Goal: Task Accomplishment & Management: Use online tool/utility

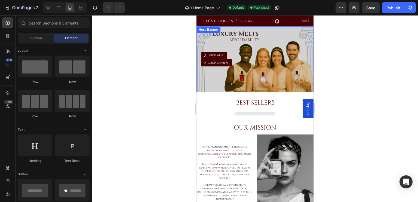
click at [45, 8] on div at bounding box center [48, 7] width 9 height 9
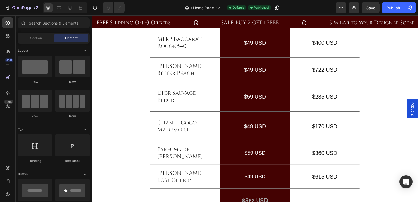
scroll to position [729, 0]
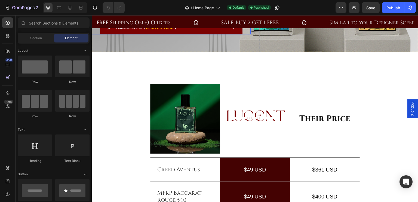
click at [231, 30] on icon at bounding box center [233, 28] width 4 height 4
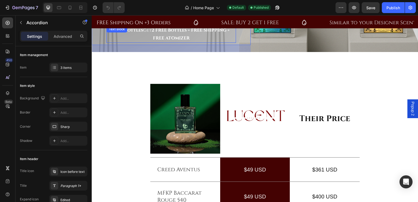
click at [156, 41] on strong "2 FREE Bottles + FREE SHIPPING + FREE ATOMIZER" at bounding box center [191, 34] width 78 height 14
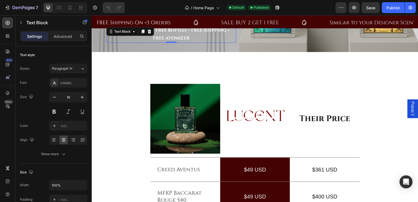
click at [156, 41] on strong "2 FREE Bottles + FREE SHIPPING + FREE ATOMIZER" at bounding box center [191, 34] width 78 height 14
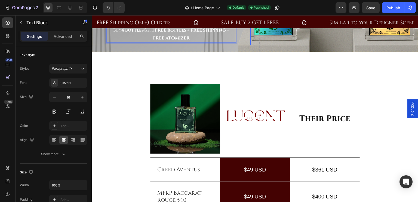
click at [232, 2] on icon at bounding box center [233, 0] width 4 height 4
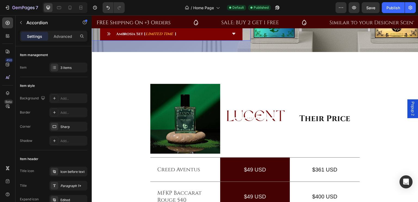
click at [231, 36] on icon at bounding box center [233, 34] width 4 height 4
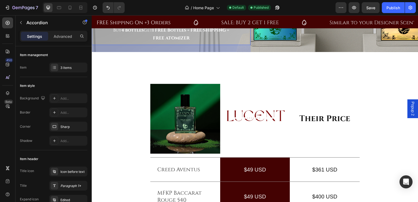
click at [232, 19] on icon at bounding box center [233, 17] width 4 height 4
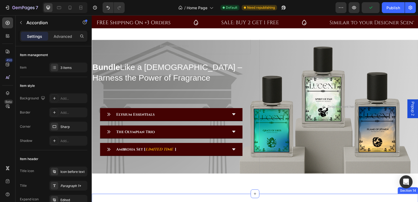
scroll to position [681, 0]
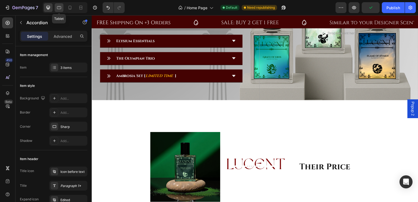
click at [59, 6] on icon at bounding box center [59, 7] width 4 height 3
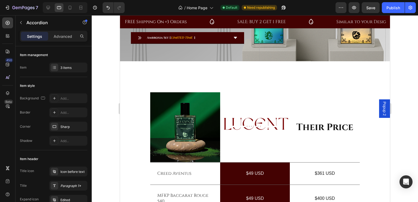
scroll to position [836, 0]
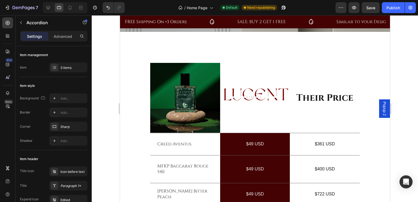
click at [232, 14] on div "Ambrosia Set [ LIMITED TIME ]" at bounding box center [187, 9] width 113 height 12
click at [70, 7] on icon at bounding box center [69, 7] width 5 height 5
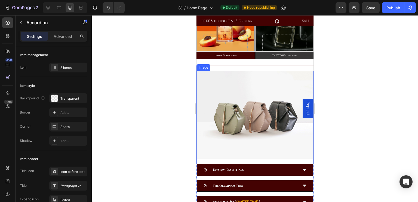
scroll to position [648, 0]
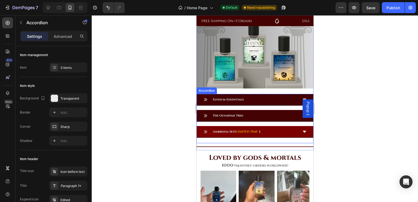
click at [302, 131] on icon at bounding box center [303, 132] width 3 height 2
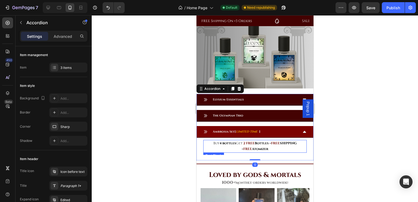
click at [243, 141] on strong "2 FREE" at bounding box center [248, 143] width 11 height 4
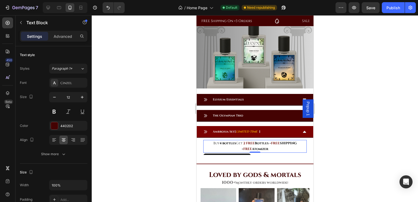
click at [243, 141] on strong "2 FREE" at bounding box center [248, 143] width 11 height 4
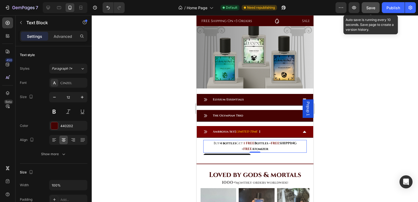
click at [369, 5] on div "Save" at bounding box center [370, 8] width 9 height 6
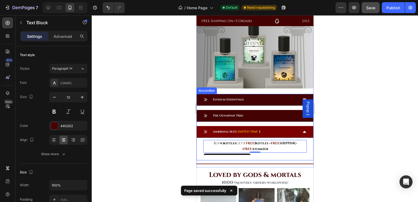
click at [302, 129] on icon at bounding box center [304, 131] width 4 height 4
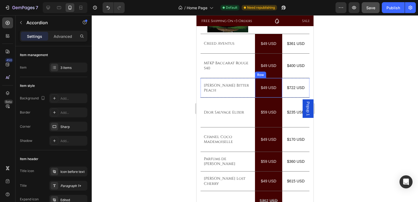
scroll to position [727, 0]
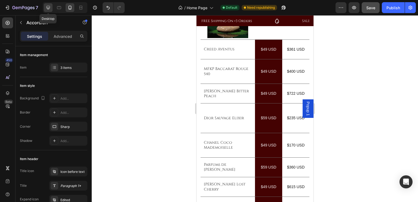
click at [48, 6] on icon at bounding box center [49, 8] width 4 height 4
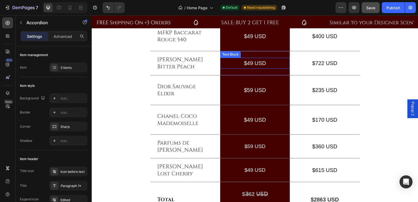
scroll to position [604, 0]
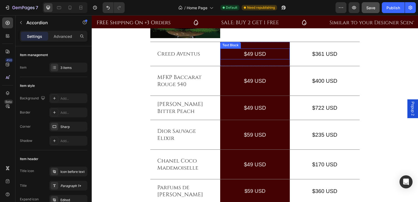
click at [248, 54] on p "$49 USD" at bounding box center [255, 54] width 69 height 10
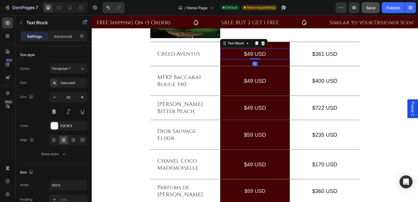
click at [248, 54] on p "$49 USD" at bounding box center [255, 54] width 69 height 10
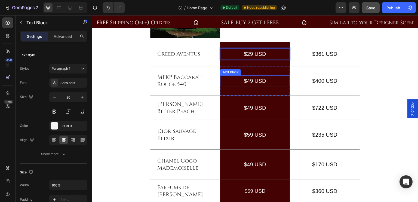
click at [248, 80] on p "$49 USD" at bounding box center [255, 81] width 69 height 10
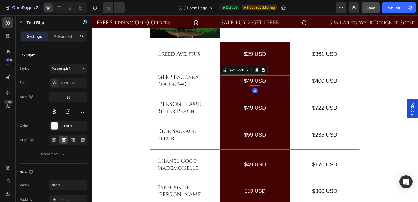
click at [248, 80] on p "$49 USD" at bounding box center [255, 81] width 69 height 10
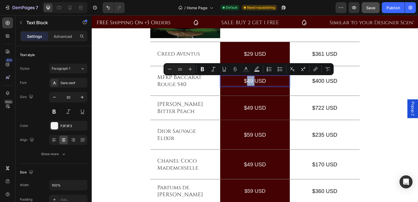
click at [248, 80] on p "$49 USD" at bounding box center [255, 81] width 69 height 10
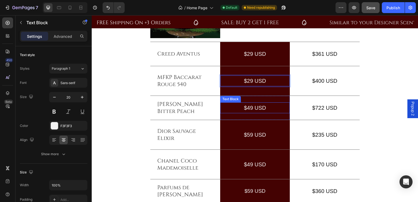
click at [248, 107] on p "$49 USD" at bounding box center [255, 108] width 69 height 10
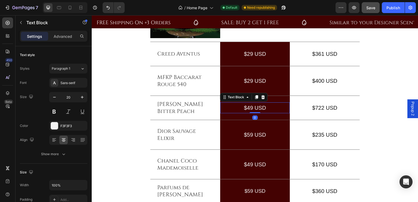
click at [248, 107] on p "$49 USD" at bounding box center [255, 108] width 69 height 10
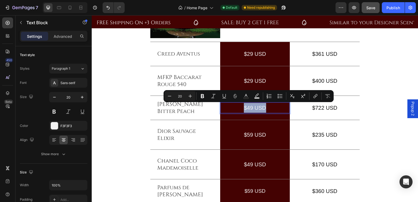
click at [248, 107] on p "$49 USD" at bounding box center [255, 108] width 69 height 10
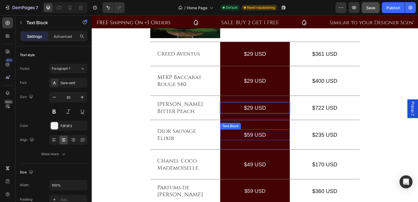
click at [249, 135] on p "$59 USD" at bounding box center [255, 135] width 69 height 10
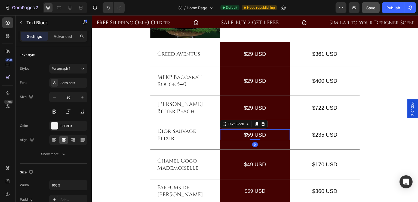
click at [249, 135] on p "$59 USD" at bounding box center [255, 135] width 69 height 10
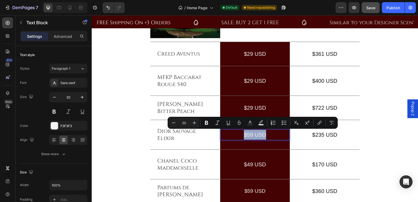
click at [249, 135] on p "$59 USD" at bounding box center [255, 135] width 69 height 10
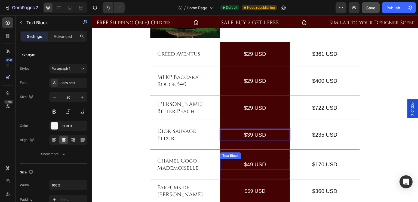
click at [248, 163] on p "$49 USD" at bounding box center [255, 164] width 69 height 10
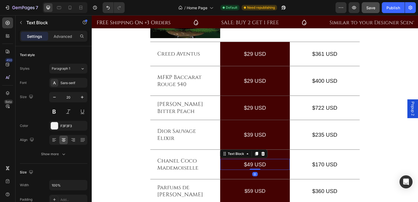
click at [248, 163] on p "$49 USD" at bounding box center [255, 164] width 69 height 10
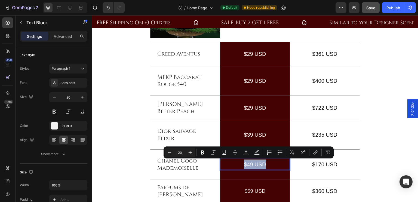
click at [248, 163] on p "$49 USD" at bounding box center [255, 164] width 69 height 10
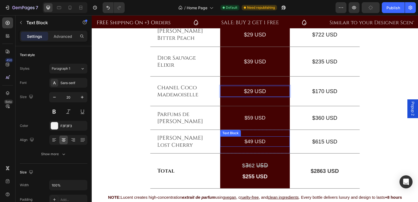
scroll to position [680, 0]
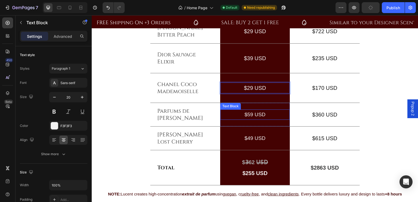
click at [247, 114] on p "$59 USD" at bounding box center [255, 114] width 69 height 9
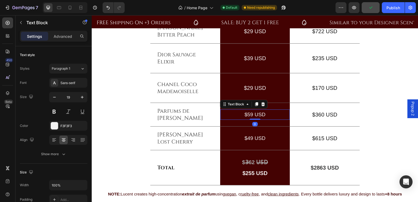
click at [248, 114] on p "$59 USD" at bounding box center [255, 114] width 69 height 9
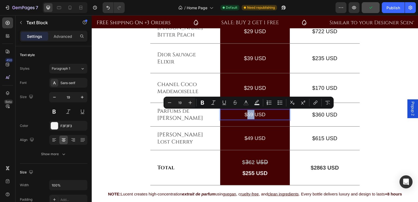
click at [248, 114] on p "$59 USD" at bounding box center [255, 114] width 69 height 9
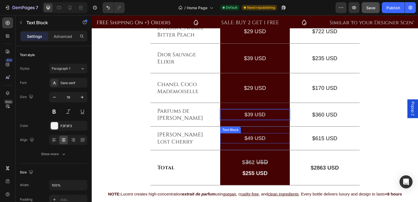
click at [248, 137] on p "$49 USD" at bounding box center [255, 138] width 69 height 9
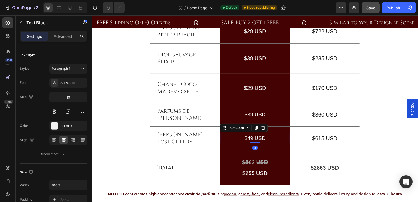
click at [248, 137] on p "$49 USD" at bounding box center [255, 138] width 69 height 9
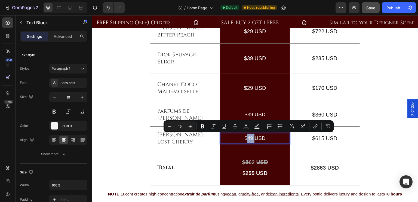
click at [248, 137] on p "$49 USD" at bounding box center [255, 138] width 69 height 9
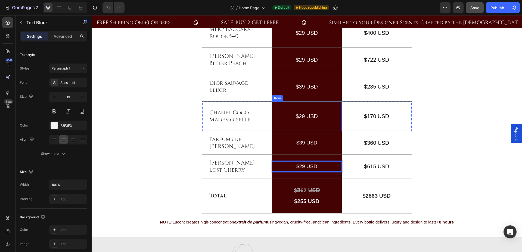
scroll to position [675, 0]
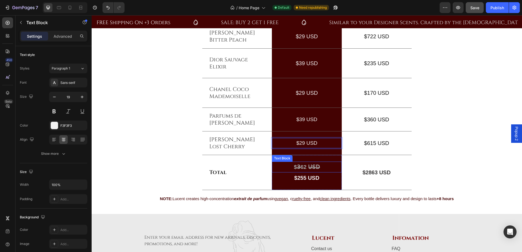
click at [302, 165] on p "$3̶62 U̶S̶D̶" at bounding box center [307, 167] width 69 height 10
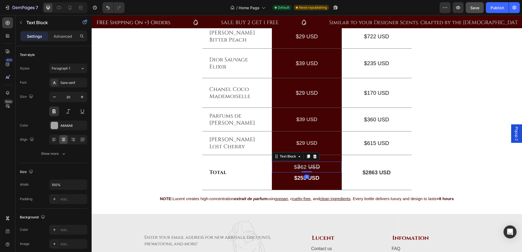
click at [304, 167] on p "$3̶62 U̶S̶D̶" at bounding box center [307, 167] width 69 height 10
click at [304, 176] on p "$255 USD" at bounding box center [307, 178] width 69 height 10
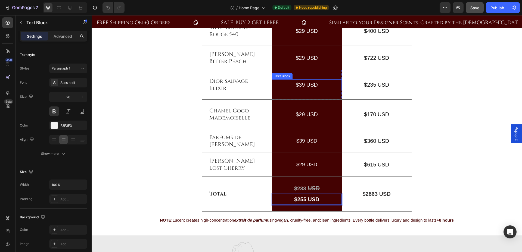
scroll to position [668, 0]
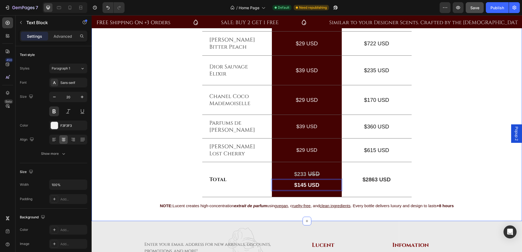
click at [418, 124] on div "Image Image Row Their Price Text Block Row Creed Aventus Text Block $29 USD Tex…" at bounding box center [307, 58] width 422 height 316
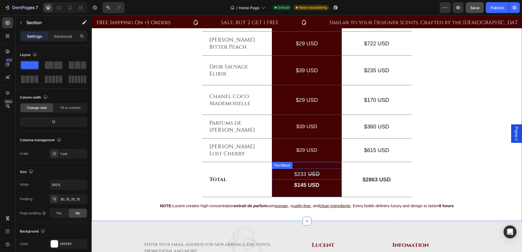
click at [299, 174] on p "$233 U̶S̶D̶" at bounding box center [307, 174] width 69 height 10
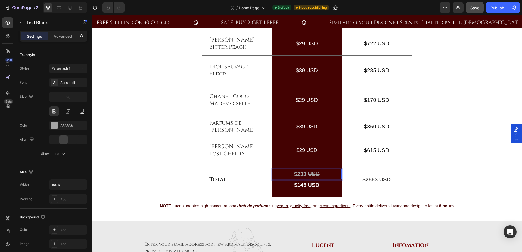
click at [304, 175] on p "$233 U̶S̶D̶" at bounding box center [307, 174] width 69 height 10
drag, startPoint x: 317, startPoint y: 175, endPoint x: 291, endPoint y: 173, distance: 26.2
click at [291, 173] on p "$233 U̶S̶D̶" at bounding box center [307, 174] width 69 height 10
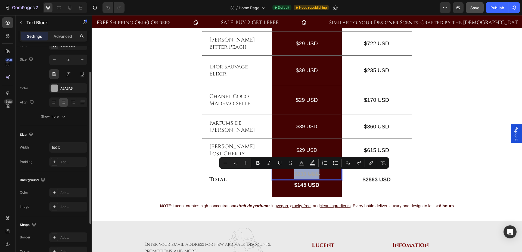
scroll to position [0, 0]
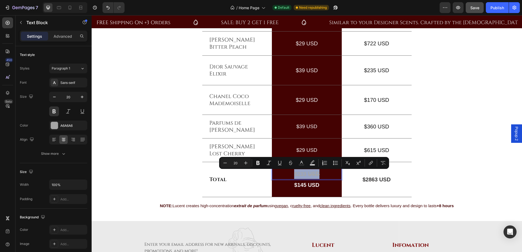
click at [307, 175] on p "$233 U̶S̶D̶" at bounding box center [307, 174] width 69 height 10
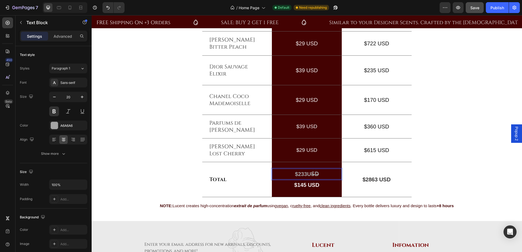
click at [309, 176] on p "$233US̶D̶" at bounding box center [307, 174] width 69 height 10
click at [316, 176] on p "$233US̶D̶" at bounding box center [307, 174] width 69 height 10
drag, startPoint x: 316, startPoint y: 175, endPoint x: 294, endPoint y: 174, distance: 22.6
click at [294, 174] on p "$233USD" at bounding box center [307, 174] width 69 height 10
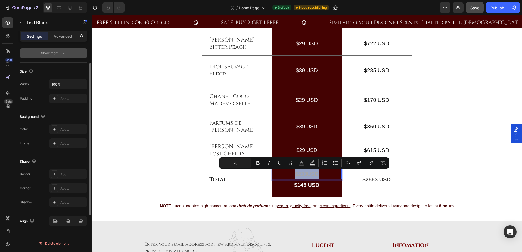
scroll to position [8, 0]
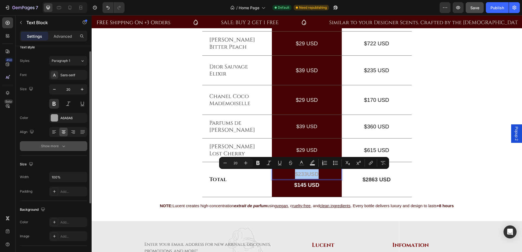
click at [55, 148] on div "Show more" at bounding box center [53, 146] width 25 height 5
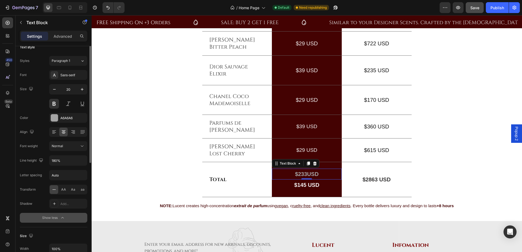
scroll to position [0, 0]
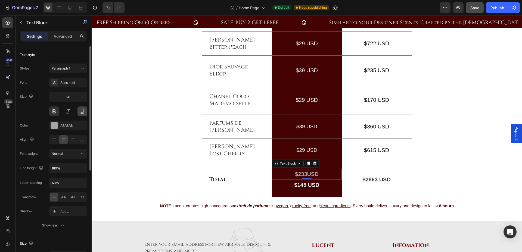
click at [81, 112] on button at bounding box center [83, 112] width 10 height 10
click at [69, 112] on button at bounding box center [68, 112] width 10 height 10
click at [56, 99] on icon "button" at bounding box center [54, 96] width 5 height 5
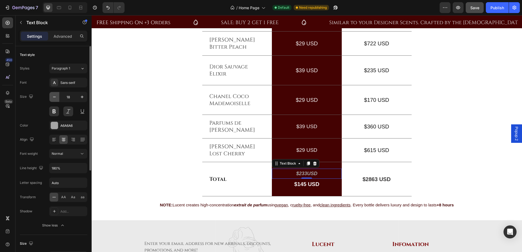
click at [56, 99] on icon "button" at bounding box center [54, 96] width 5 height 5
type input "17"
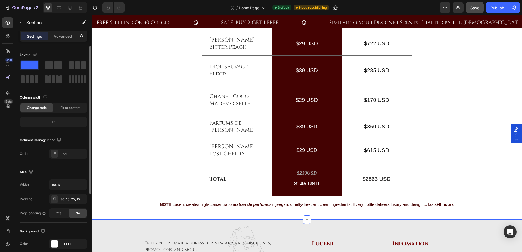
click at [418, 113] on div "Image Image Row Their Price Text Block Row Creed Aventus Text Block $29 USD Tex…" at bounding box center [307, 57] width 422 height 314
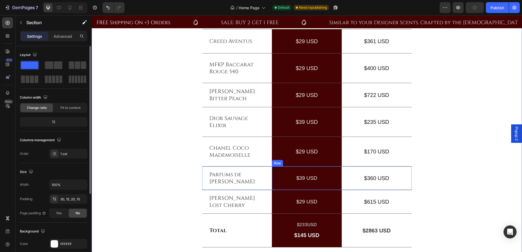
scroll to position [705, 0]
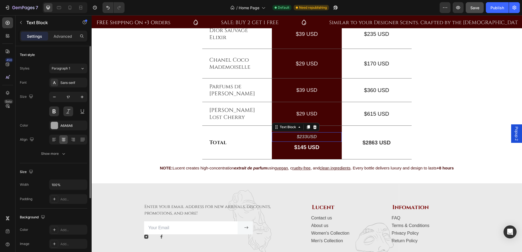
click at [308, 137] on p "$233USD" at bounding box center [307, 137] width 69 height 8
click at [80, 97] on icon "button" at bounding box center [81, 96] width 5 height 5
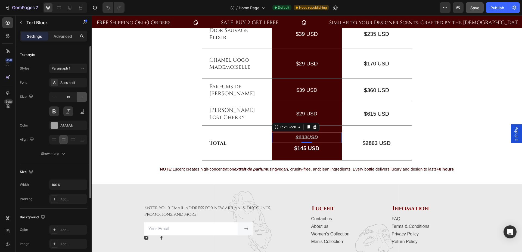
click at [80, 97] on icon "button" at bounding box center [81, 96] width 5 height 5
type input "20"
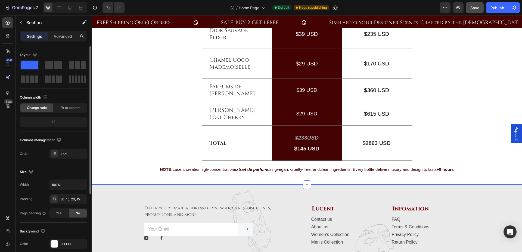
click at [418, 75] on div "Image Image Row Their Price Text Block Row Creed Aventus Text Block $29 USD Tex…" at bounding box center [307, 22] width 422 height 316
click at [302, 136] on p "$233USD" at bounding box center [307, 138] width 69 height 10
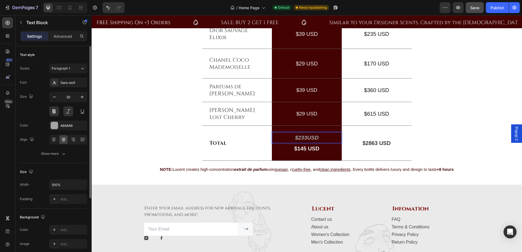
click at [305, 139] on p "$233USD" at bounding box center [307, 138] width 69 height 10
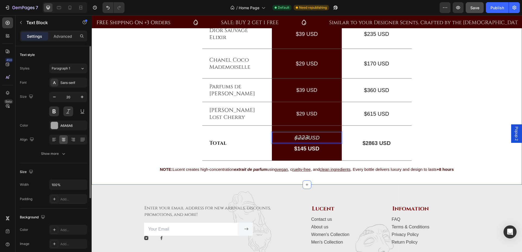
click at [418, 106] on div "Image Image Row Their Price Text Block Row Creed Aventus Text Block $29 USD Tex…" at bounding box center [307, 22] width 422 height 316
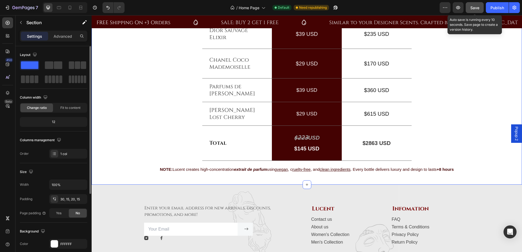
click at [418, 5] on span "Save" at bounding box center [475, 7] width 9 height 5
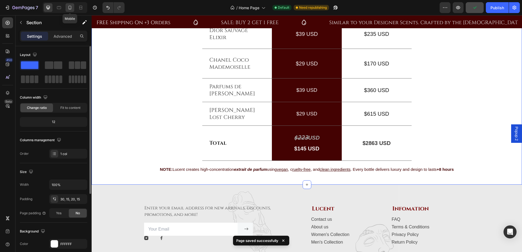
click at [71, 9] on icon at bounding box center [69, 7] width 5 height 5
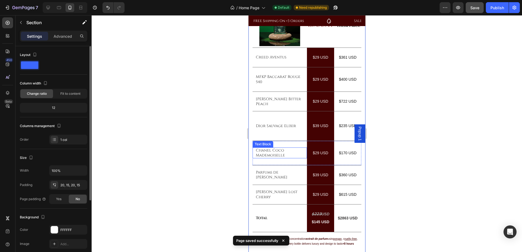
scroll to position [647, 0]
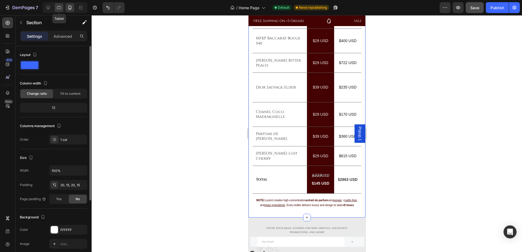
click at [56, 6] on div at bounding box center [59, 7] width 9 height 9
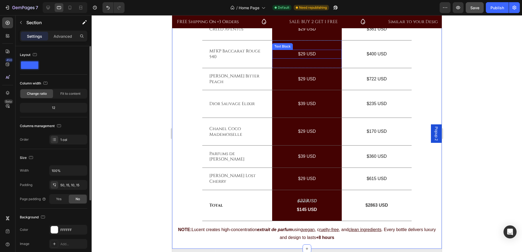
scroll to position [620, 0]
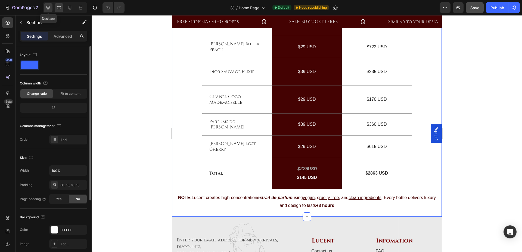
click at [51, 9] on icon at bounding box center [47, 7] width 5 height 5
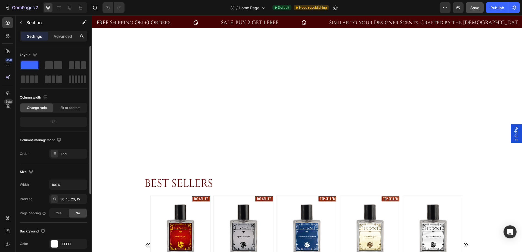
scroll to position [299, 0]
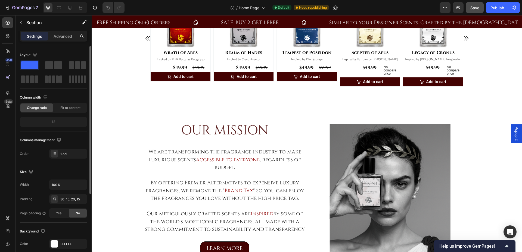
click at [418, 129] on span "Popup 2" at bounding box center [516, 134] width 5 height 14
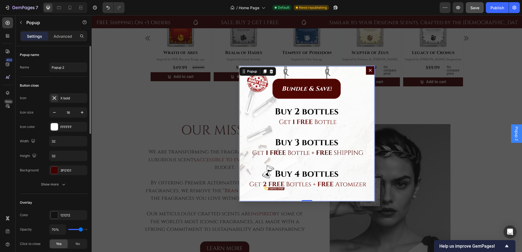
click at [254, 110] on div "Bundle & Save! Button" at bounding box center [306, 134] width 135 height 136
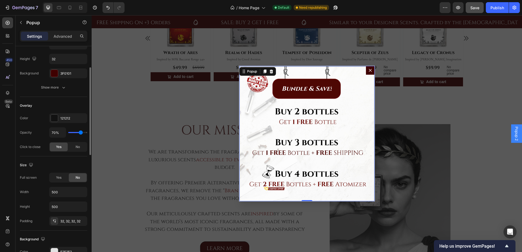
scroll to position [97, 0]
click at [53, 92] on div "Button close Icon X bold Icon size 16 Icon color FFFFFF Width 32 Height 32 Back…" at bounding box center [53, 38] width 67 height 117
click at [53, 88] on div "Show more" at bounding box center [53, 87] width 25 height 5
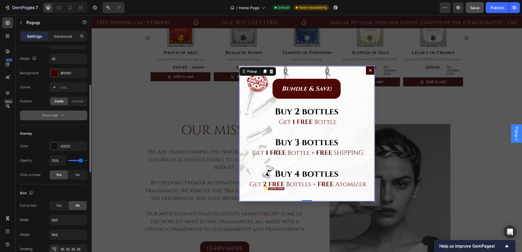
click at [51, 112] on button "Show less" at bounding box center [53, 116] width 67 height 10
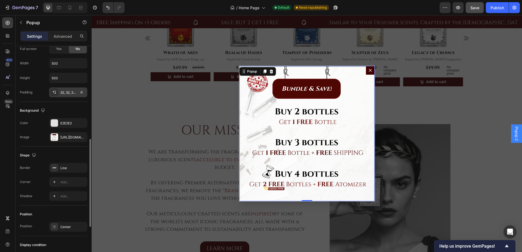
scroll to position [232, 0]
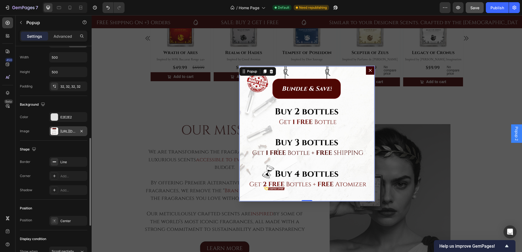
click at [68, 128] on div "[URL][DOMAIN_NAME]" at bounding box center [68, 131] width 38 height 10
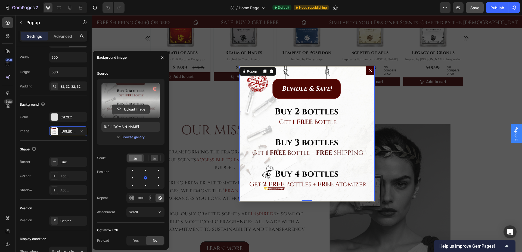
click at [129, 109] on input "file" at bounding box center [131, 109] width 38 height 9
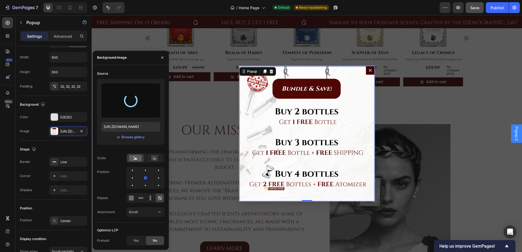
type input "[URL][DOMAIN_NAME]"
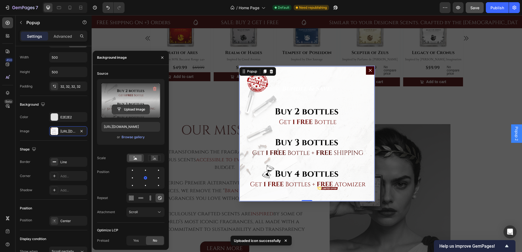
click at [133, 109] on input "file" at bounding box center [131, 109] width 38 height 9
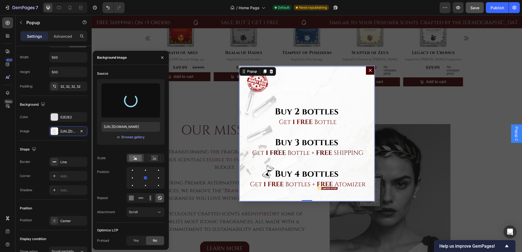
click at [218, 134] on div "Backdrop" at bounding box center [307, 133] width 431 height 237
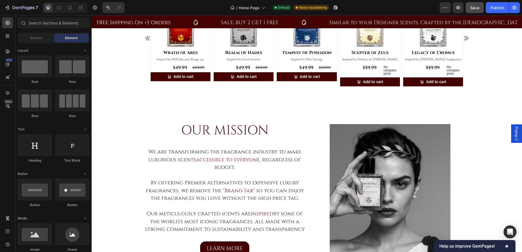
click at [418, 131] on div "Popup 2" at bounding box center [516, 134] width 11 height 18
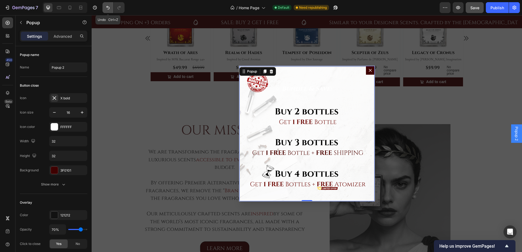
click at [109, 7] on icon "Undo/Redo" at bounding box center [107, 7] width 5 height 5
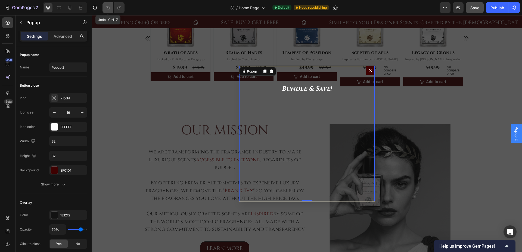
click at [109, 7] on icon "Undo/Redo" at bounding box center [107, 7] width 5 height 5
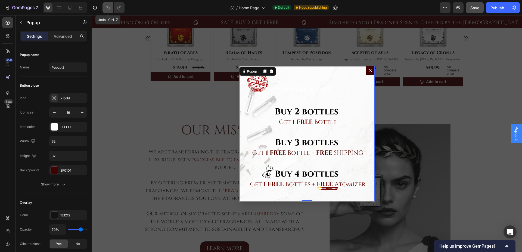
click at [109, 7] on icon "Undo/Redo" at bounding box center [107, 7] width 5 height 5
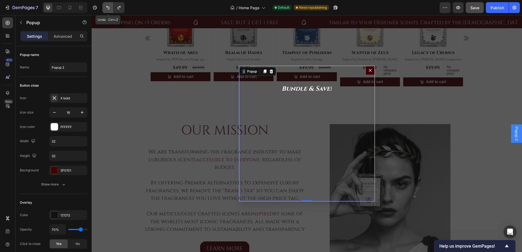
click at [109, 7] on icon "Undo/Redo" at bounding box center [107, 7] width 5 height 5
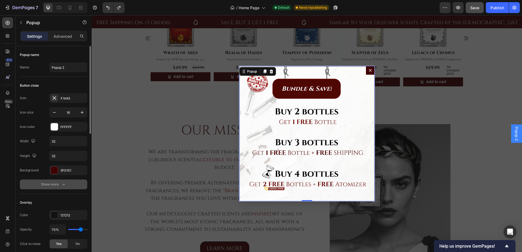
click at [55, 183] on div "Show more" at bounding box center [53, 184] width 25 height 5
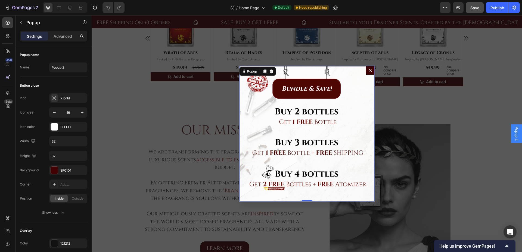
click at [262, 127] on div "Bundle & Save! Button" at bounding box center [306, 134] width 135 height 136
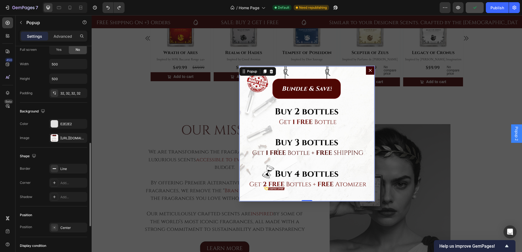
scroll to position [254, 0]
click at [70, 137] on div "[URL][DOMAIN_NAME]" at bounding box center [68, 137] width 16 height 5
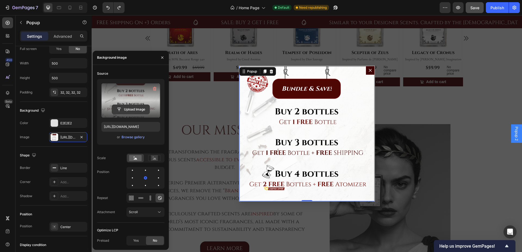
click at [123, 110] on input "file" at bounding box center [131, 109] width 38 height 9
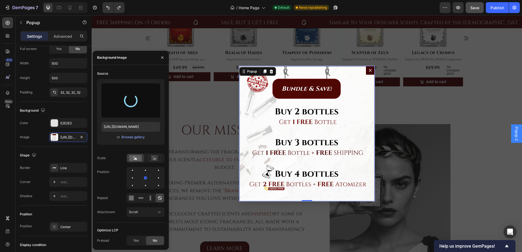
type input "[URL][DOMAIN_NAME]"
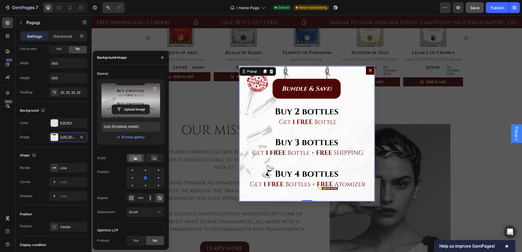
click at [202, 107] on div "Backdrop" at bounding box center [307, 133] width 431 height 237
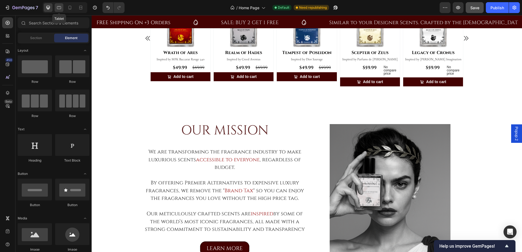
click at [61, 11] on div at bounding box center [59, 7] width 9 height 9
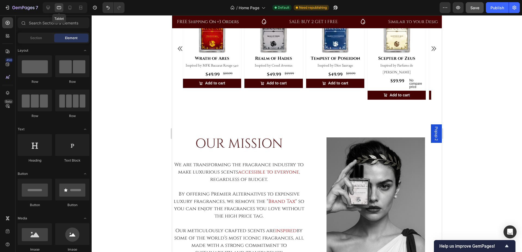
scroll to position [295, 0]
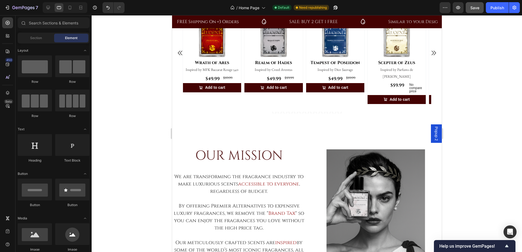
click at [418, 130] on div "Popup 2" at bounding box center [436, 134] width 11 height 18
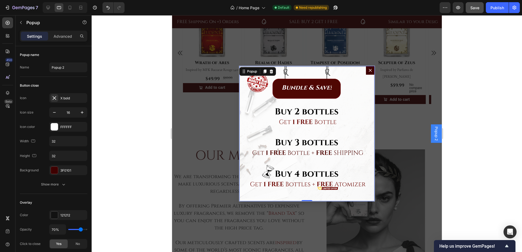
click at [418, 130] on div "Popup 2" at bounding box center [436, 134] width 11 height 18
click at [418, 130] on span "Popup 2" at bounding box center [436, 134] width 5 height 14
click at [70, 7] on icon at bounding box center [69, 7] width 5 height 5
type input "100%"
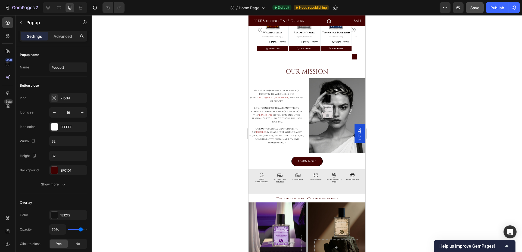
scroll to position [262, 0]
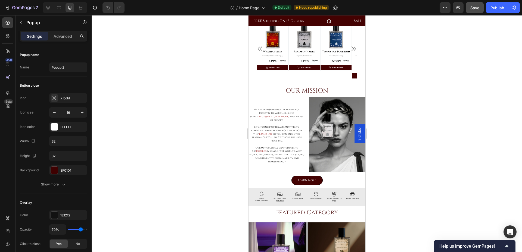
click at [357, 132] on span "Popup 1" at bounding box center [359, 134] width 5 height 14
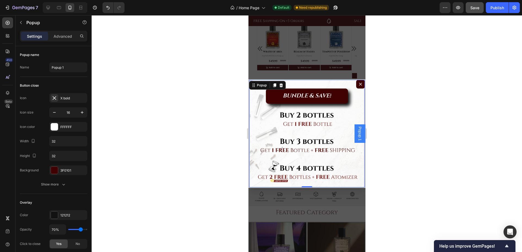
scroll to position [254, 0]
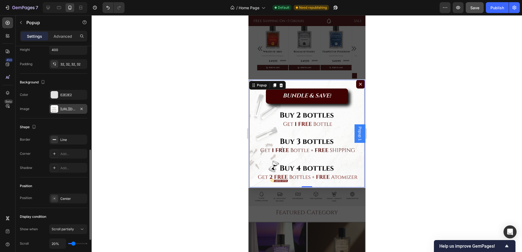
click at [70, 112] on div "[URL][DOMAIN_NAME]" at bounding box center [68, 109] width 38 height 10
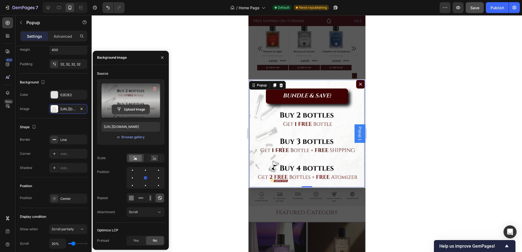
click at [129, 107] on input "file" at bounding box center [131, 109] width 38 height 9
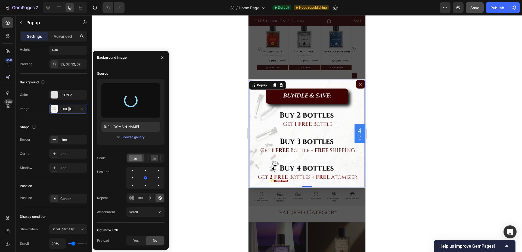
type input "[URL][DOMAIN_NAME]"
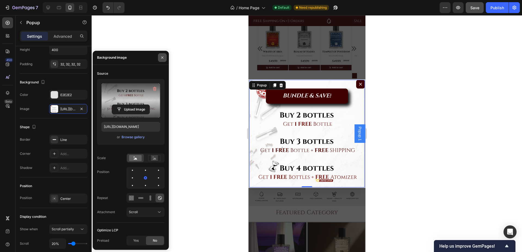
click at [162, 56] on icon "button" at bounding box center [162, 57] width 4 height 4
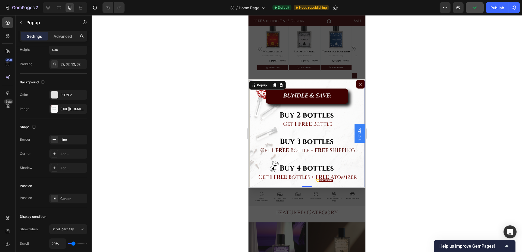
click at [358, 84] on icon "Dialog content" at bounding box center [360, 84] width 4 height 4
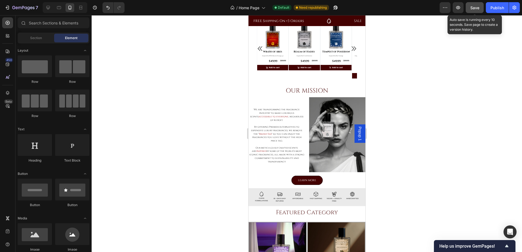
click at [418, 7] on span "Save" at bounding box center [475, 7] width 9 height 5
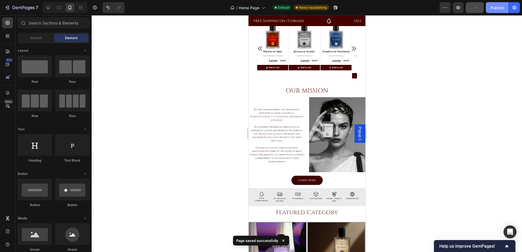
click at [418, 9] on button "Publish" at bounding box center [497, 7] width 23 height 11
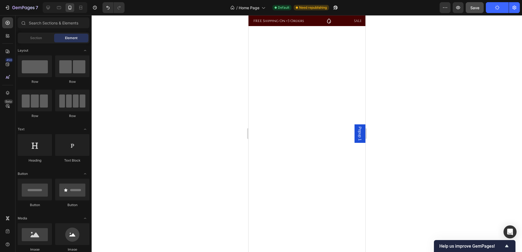
scroll to position [0, 0]
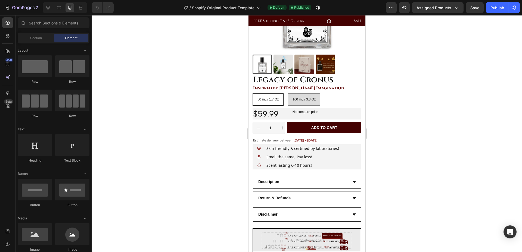
scroll to position [223, 0]
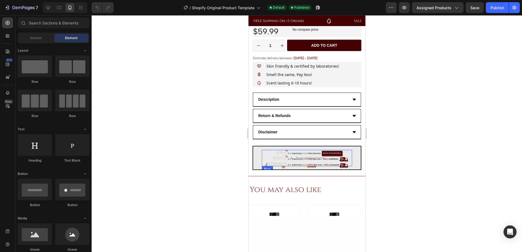
click at [285, 154] on div "Drop element here" at bounding box center [307, 158] width 44 height 9
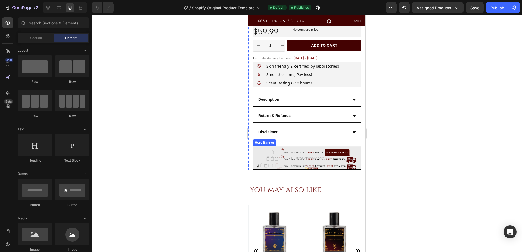
click at [261, 150] on div "Drop element here Row Row" at bounding box center [307, 158] width 108 height 34
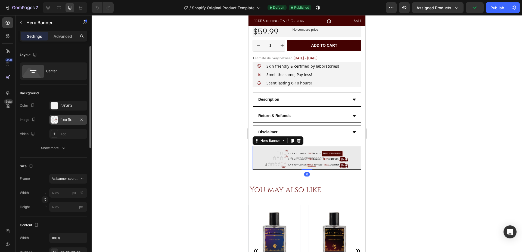
click at [60, 121] on div "https://cdn.shopify.com/s/files/1/0694/5770/7181/files/gempages_555020664289887…" at bounding box center [68, 120] width 38 height 10
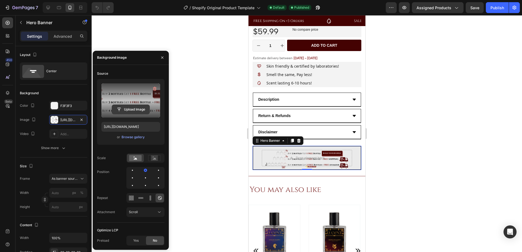
click at [121, 105] on input "file" at bounding box center [131, 109] width 38 height 9
click at [133, 106] on input "file" at bounding box center [131, 109] width 38 height 9
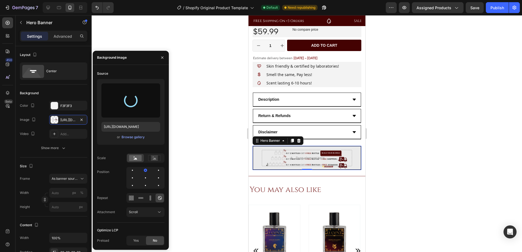
type input "https://cdn.shopify.com/s/files/1/0694/5770/7181/files/gempages_555020664289887…"
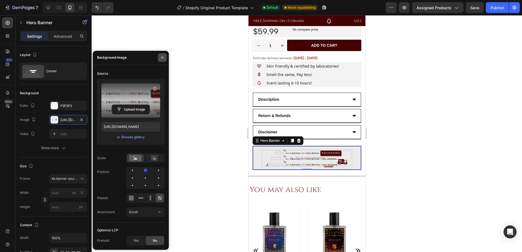
click at [166, 57] on button "button" at bounding box center [162, 57] width 9 height 9
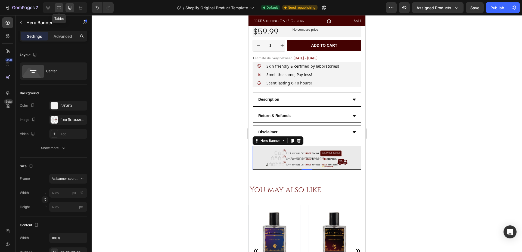
click at [57, 10] on icon at bounding box center [58, 7] width 5 height 5
type input "100"
type input "Auto"
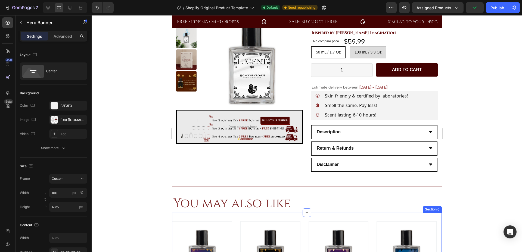
scroll to position [57, 0]
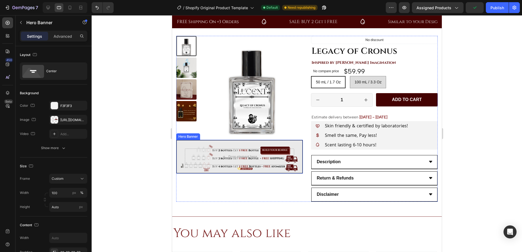
click at [184, 146] on div "Drop element here" at bounding box center [240, 157] width 126 height 33
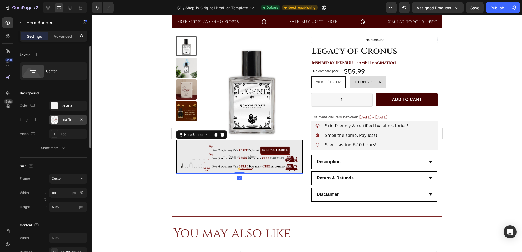
click at [69, 116] on div "https://cdn.shopify.com/s/files/1/0694/5770/7181/files/gempages_555020664289887…" at bounding box center [68, 120] width 38 height 10
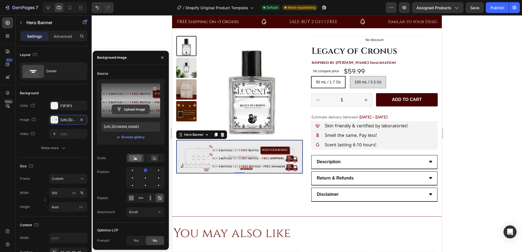
click at [132, 109] on input "file" at bounding box center [131, 109] width 38 height 9
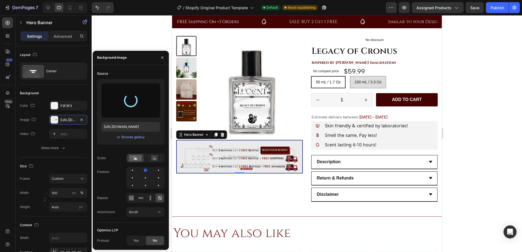
type input "https://cdn.shopify.com/s/files/1/0694/5770/7181/files/gempages_555020664289887…"
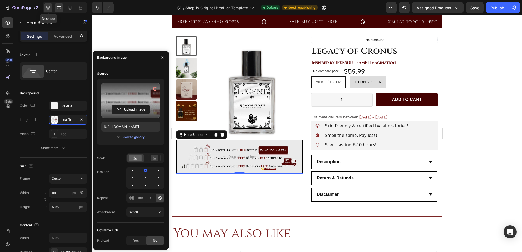
click at [44, 5] on div at bounding box center [48, 7] width 9 height 9
type input "150"
type input "1200"
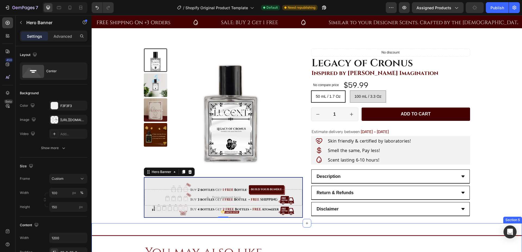
scroll to position [200, 0]
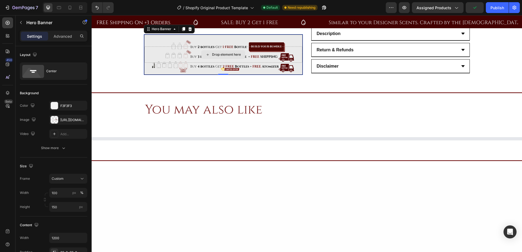
click at [157, 67] on div "Drop element here" at bounding box center [223, 55] width 158 height 34
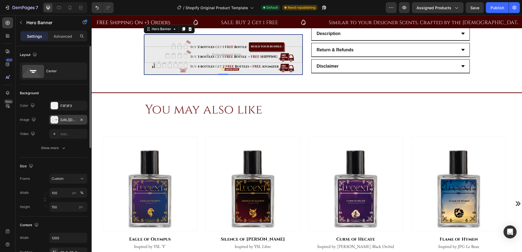
click at [67, 119] on div "https://cdn.shopify.com/s/files/1/0694/5770/7181/files/gempages_555020664289887…" at bounding box center [68, 120] width 16 height 5
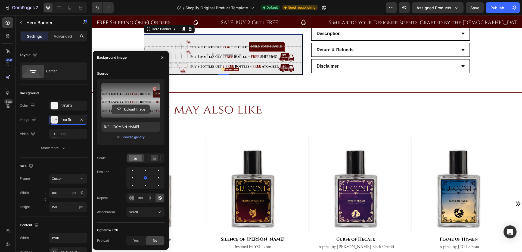
click at [121, 107] on input "file" at bounding box center [131, 109] width 38 height 9
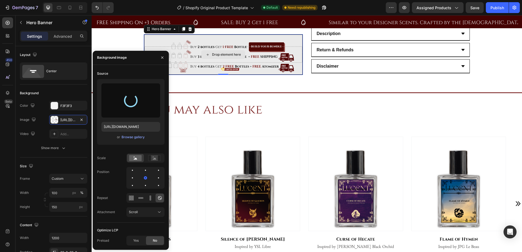
type input "https://cdn.shopify.com/s/files/1/0694/5770/7181/files/gempages_555020664289887…"
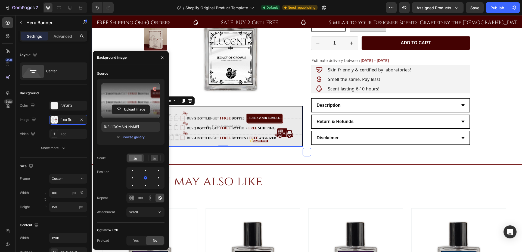
scroll to position [127, 0]
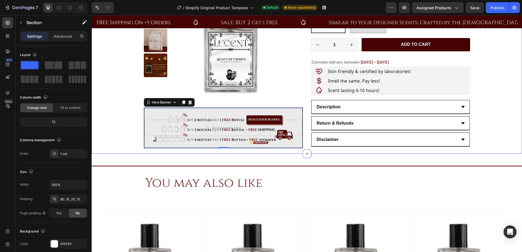
click at [474, 81] on div "Product Images Drop element here Hero Banner 0 Icon Icon Icon Icon Icon Icon Li…" at bounding box center [307, 64] width 422 height 170
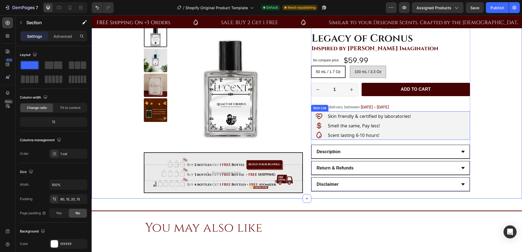
scroll to position [44, 0]
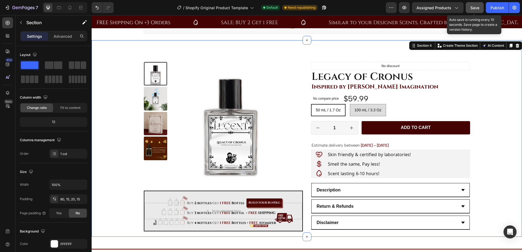
click at [472, 10] on button "Save" at bounding box center [475, 7] width 18 height 11
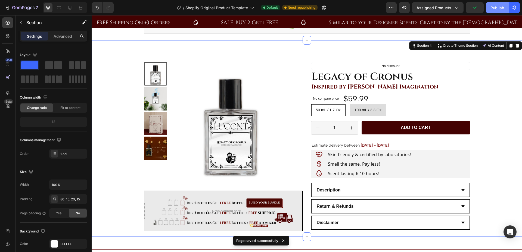
click at [488, 10] on button "Publish" at bounding box center [497, 7] width 23 height 11
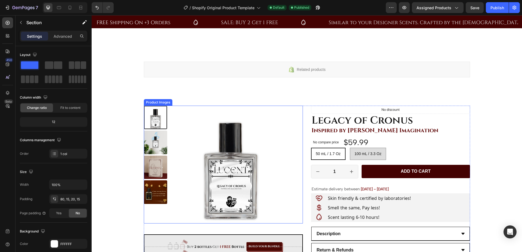
scroll to position [96, 0]
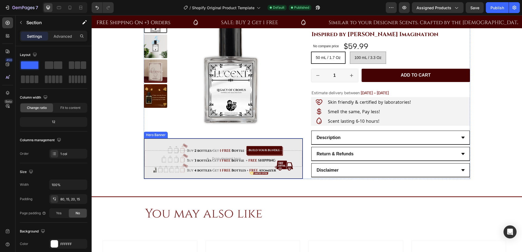
click at [147, 141] on div "Background Image" at bounding box center [223, 159] width 158 height 40
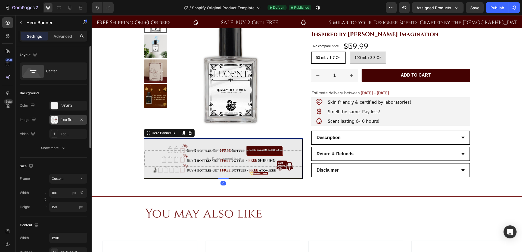
click at [70, 123] on div "https://cdn.shopify.com/s/files/1/0694/5770/7181/files/gempages_555020664289887…" at bounding box center [68, 120] width 38 height 10
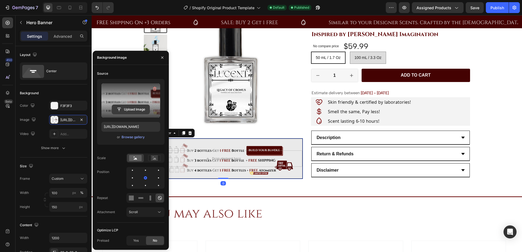
click at [126, 108] on input "file" at bounding box center [131, 109] width 38 height 9
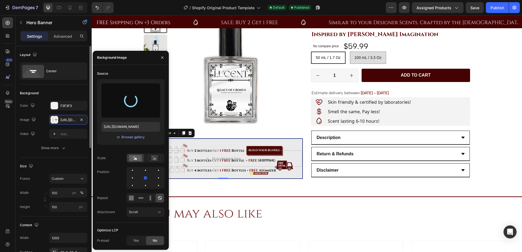
type input "https://cdn.shopify.com/s/files/1/0694/5770/7181/files/gempages_555020664289887…"
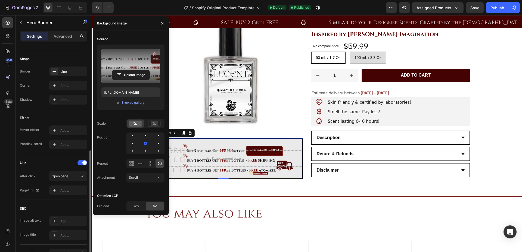
scroll to position [259, 0]
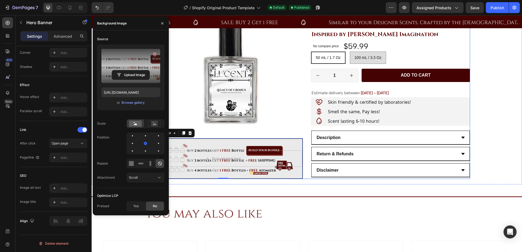
click at [270, 131] on div "Product Images Drop element here Hero Banner 0" at bounding box center [223, 95] width 159 height 170
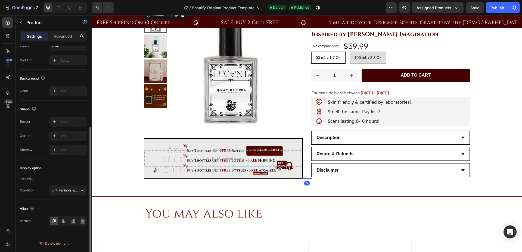
scroll to position [0, 0]
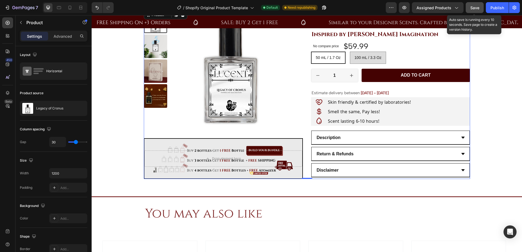
click at [476, 11] on button "Save" at bounding box center [475, 7] width 18 height 11
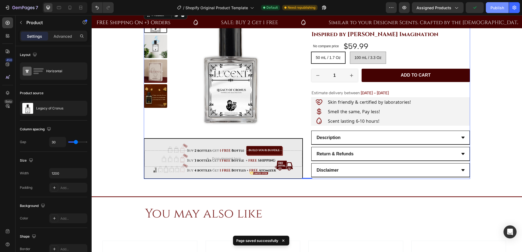
click at [496, 13] on button "Publish" at bounding box center [497, 7] width 23 height 11
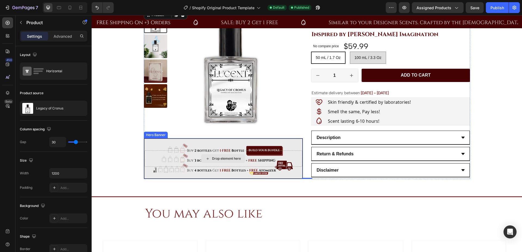
click at [179, 161] on div "Drop element here" at bounding box center [223, 159] width 158 height 16
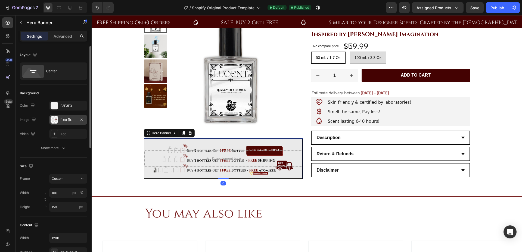
click at [68, 121] on div "https://cdn.shopify.com/s/files/1/0694/5770/7181/files/gempages_555020664289887…" at bounding box center [68, 120] width 16 height 5
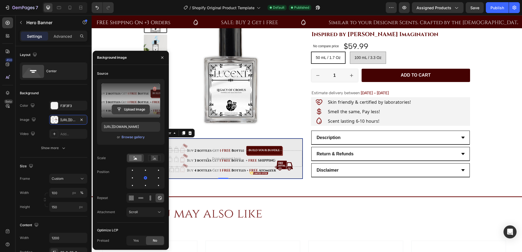
click at [128, 106] on input "file" at bounding box center [131, 109] width 38 height 9
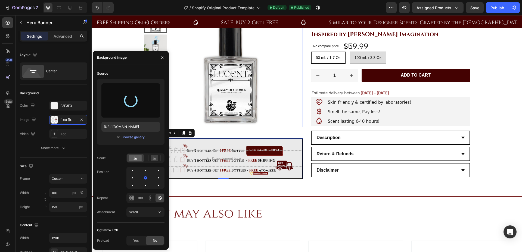
type input "https://cdn.shopify.com/s/files/1/0694/5770/7181/files/gempages_555020664289887…"
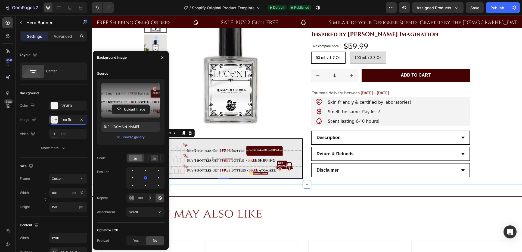
click at [254, 185] on div "Title Line You may also like Heading Section 5" at bounding box center [307, 209] width 431 height 48
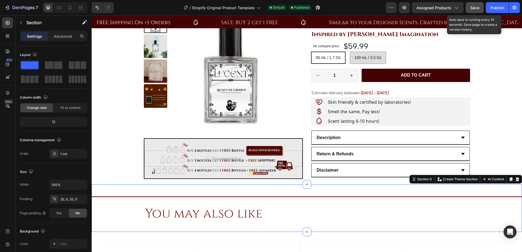
click at [475, 6] on span "Save" at bounding box center [475, 7] width 9 height 5
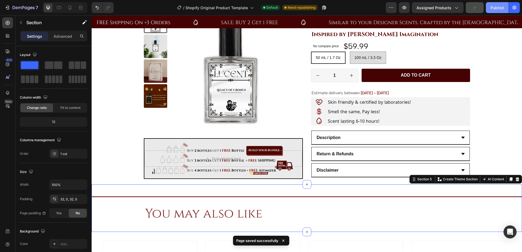
click at [495, 5] on div "Publish" at bounding box center [498, 8] width 14 height 6
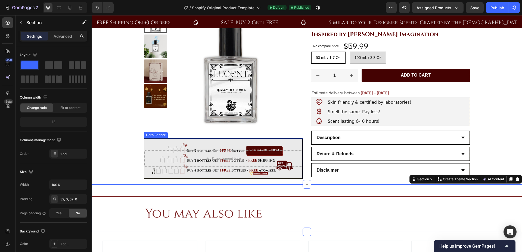
click at [150, 145] on div "Drop element here" at bounding box center [223, 159] width 158 height 34
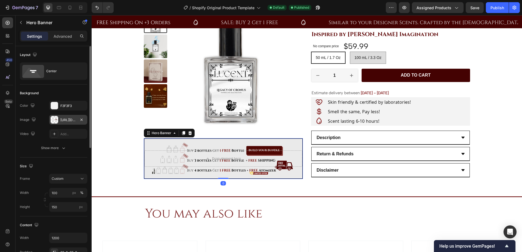
click at [71, 119] on div "https://cdn.shopify.com/s/files/1/0694/5770/7181/files/gempages_555020664289887…" at bounding box center [68, 120] width 16 height 5
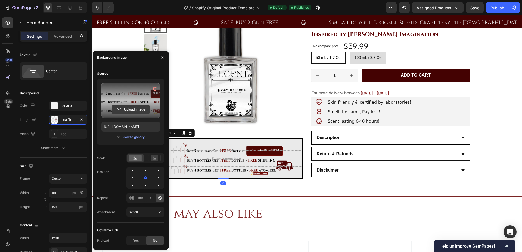
click at [129, 108] on input "file" at bounding box center [131, 109] width 38 height 9
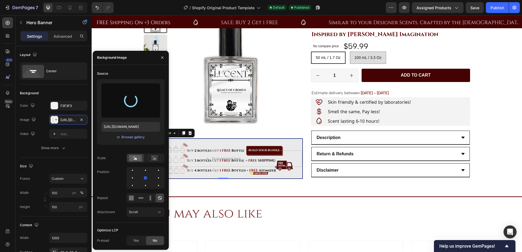
type input "https://cdn.shopify.com/s/files/1/0694/5770/7181/files/gempages_555020664289887…"
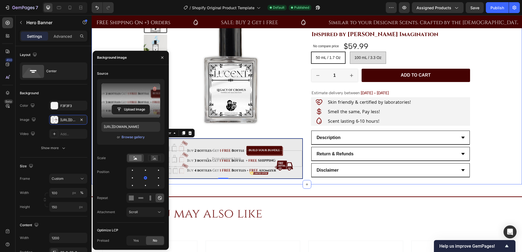
click at [503, 115] on div "Product Images Drop element here Hero Banner 0 Icon Icon Icon Icon Icon Icon Li…" at bounding box center [307, 95] width 422 height 170
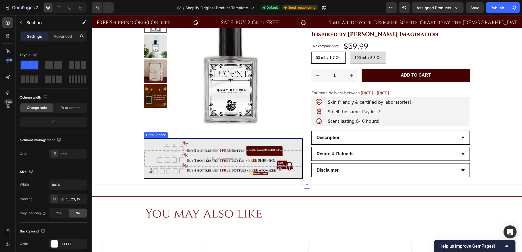
click at [149, 146] on div "Drop element here" at bounding box center [223, 159] width 158 height 34
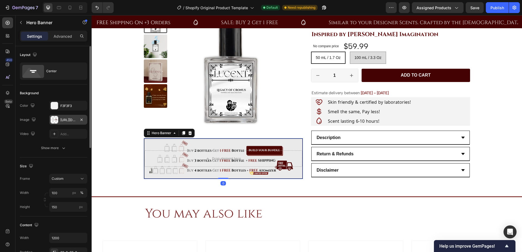
click at [64, 118] on div "https://cdn.shopify.com/s/files/1/0694/5770/7181/files/gempages_555020664289887…" at bounding box center [68, 120] width 16 height 5
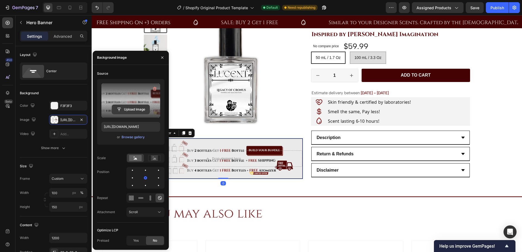
click at [134, 109] on input "file" at bounding box center [131, 109] width 38 height 9
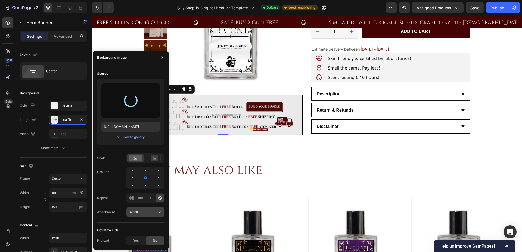
scroll to position [144, 0]
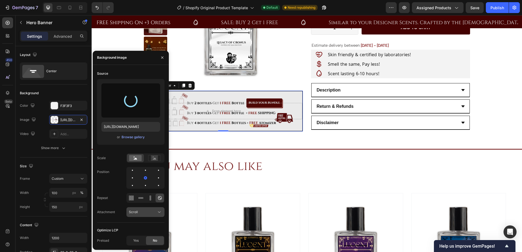
type input "https://cdn.shopify.com/s/files/1/0694/5770/7181/files/gempages_555020664289887…"
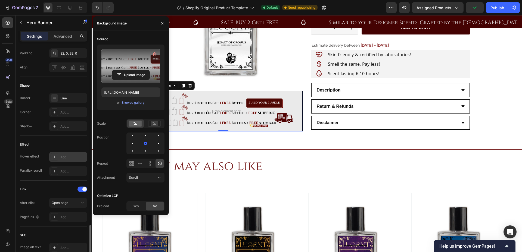
scroll to position [259, 0]
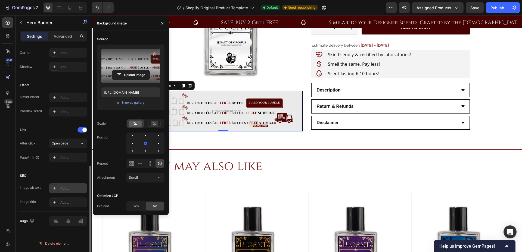
click at [66, 192] on div "Add..." at bounding box center [68, 189] width 38 height 10
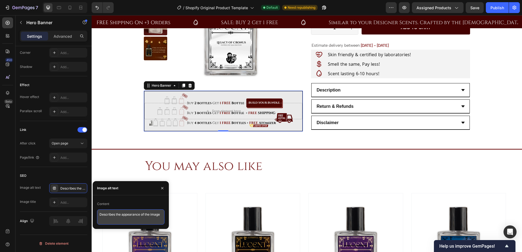
click at [133, 218] on textarea "Describes the appearance of the image" at bounding box center [130, 217] width 67 height 15
type textarea "Lucent essence"
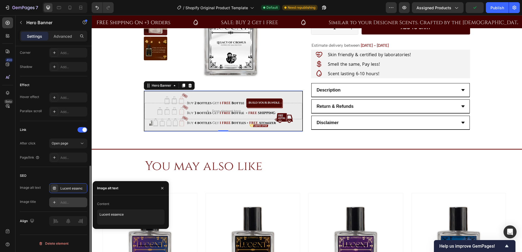
click at [81, 203] on div "Add..." at bounding box center [73, 202] width 26 height 5
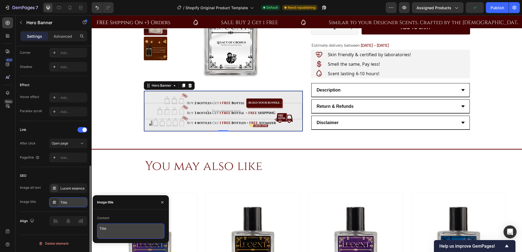
click at [117, 226] on textarea "Title" at bounding box center [130, 231] width 67 height 15
type textarea "T"
type textarea "Lucent"
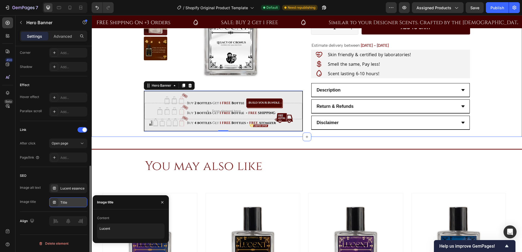
click at [109, 130] on div "Product Images Drop element here Hero Banner 0 Icon Icon Icon Icon Icon Icon Li…" at bounding box center [307, 47] width 422 height 170
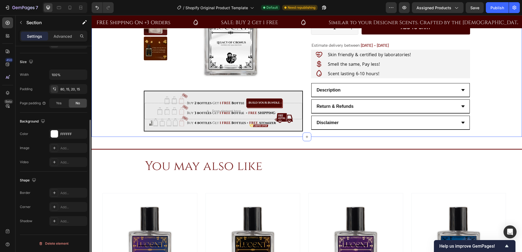
scroll to position [0, 0]
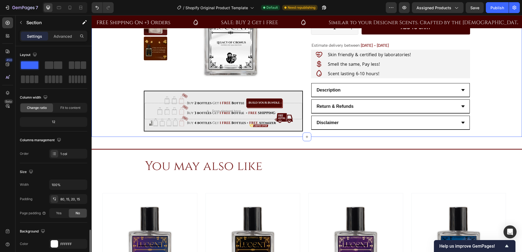
click at [109, 130] on div "Product Images Drop element here Hero Banner Icon Icon Icon Icon Icon Icon List…" at bounding box center [307, 47] width 422 height 170
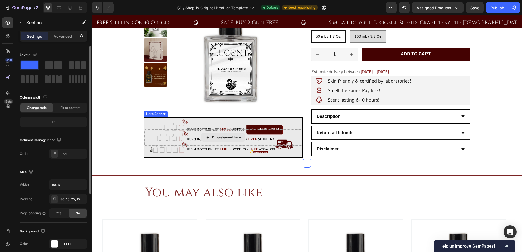
scroll to position [112, 0]
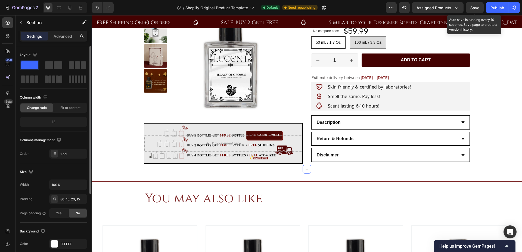
click at [476, 9] on span "Save" at bounding box center [475, 7] width 9 height 5
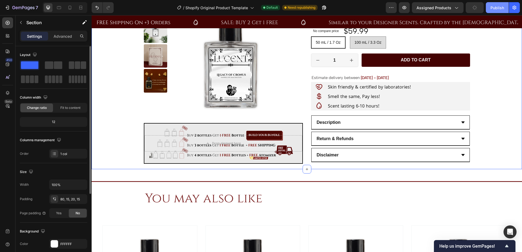
click at [490, 9] on button "Publish" at bounding box center [497, 7] width 23 height 11
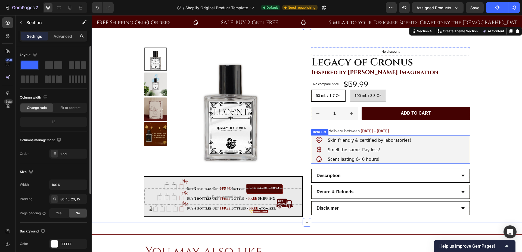
scroll to position [0, 0]
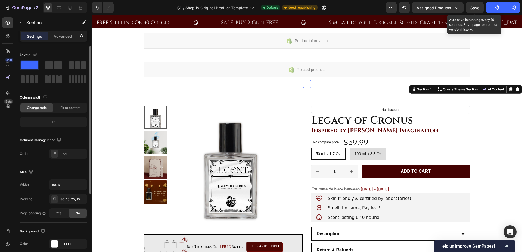
click at [475, 10] on span "Save" at bounding box center [475, 7] width 9 height 5
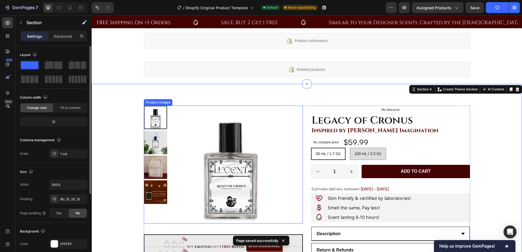
scroll to position [51, 0]
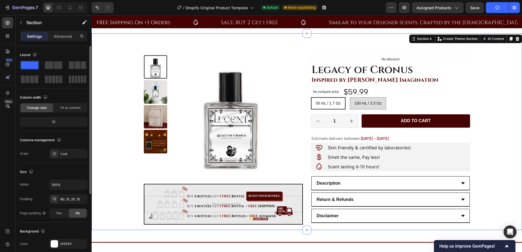
click at [497, 8] on icon "button" at bounding box center [497, 7] width 4 height 4
click at [497, 8] on icon "button" at bounding box center [497, 7] width 5 height 5
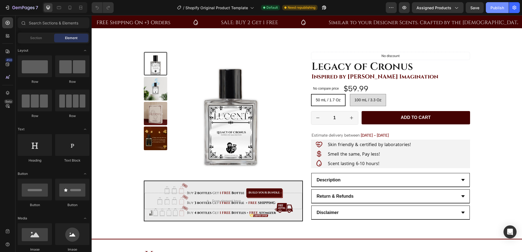
click at [495, 8] on div "Publish" at bounding box center [498, 8] width 14 height 6
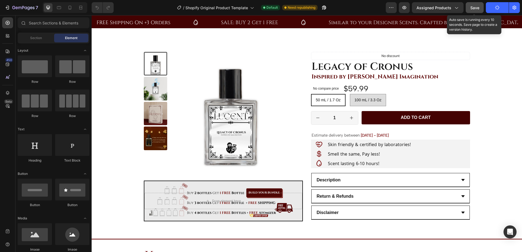
click at [480, 11] on button "Save" at bounding box center [475, 7] width 18 height 11
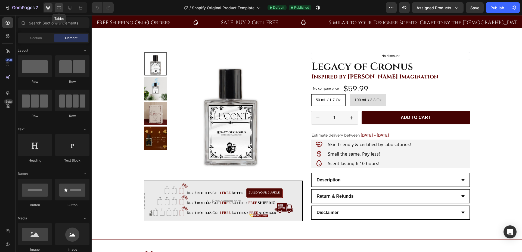
click at [59, 10] on icon at bounding box center [58, 7] width 5 height 5
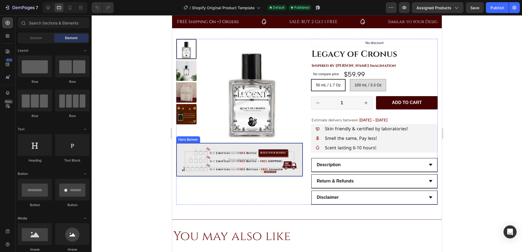
click at [222, 147] on div "Drop element here" at bounding box center [240, 160] width 126 height 33
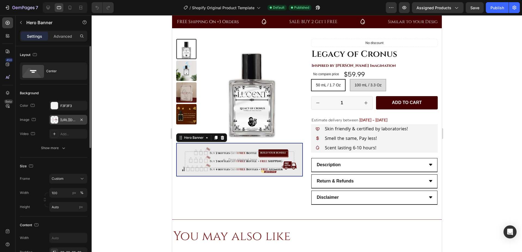
click at [66, 118] on div "https://cdn.shopify.com/s/files/1/0694/5770/7181/files/gempages_555020664289887…" at bounding box center [68, 120] width 16 height 5
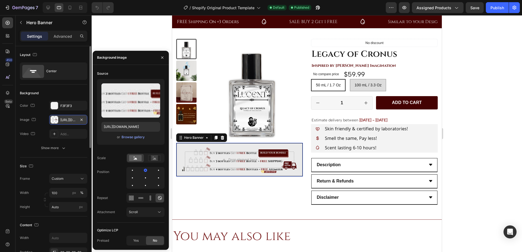
click at [129, 100] on label at bounding box center [130, 101] width 59 height 34
click at [129, 105] on input "file" at bounding box center [131, 109] width 38 height 9
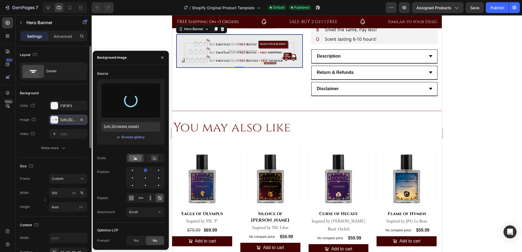
type input "https://cdn.shopify.com/s/files/1/0694/5770/7181/files/gempages_555020664289887…"
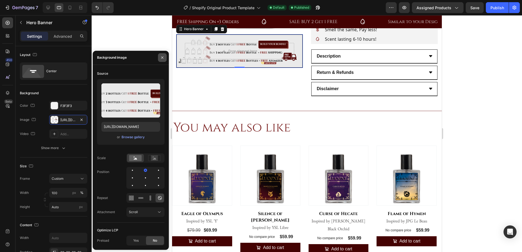
click at [163, 57] on icon "button" at bounding box center [162, 58] width 2 height 2
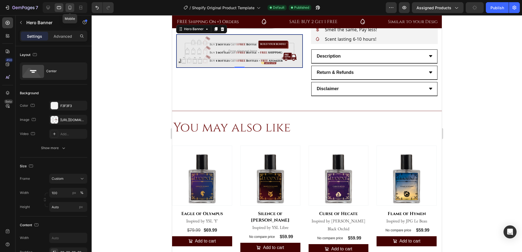
click at [69, 9] on icon at bounding box center [69, 7] width 5 height 5
type input "500"
type input "100%"
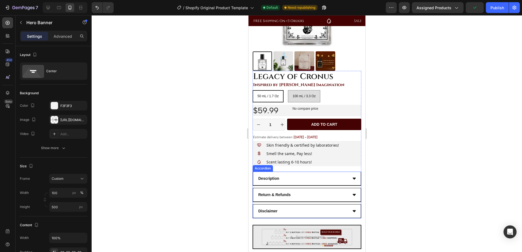
scroll to position [205, 0]
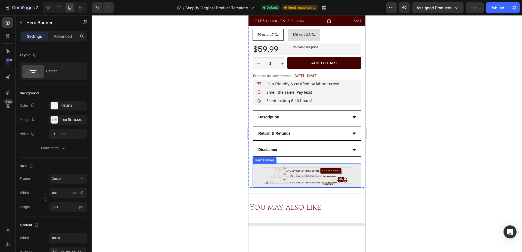
click at [258, 170] on div "Drop element here Row Row" at bounding box center [307, 176] width 108 height 34
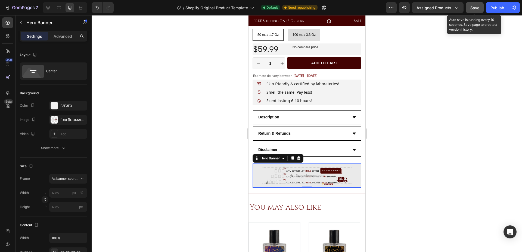
click at [479, 10] on div "Save" at bounding box center [475, 8] width 9 height 6
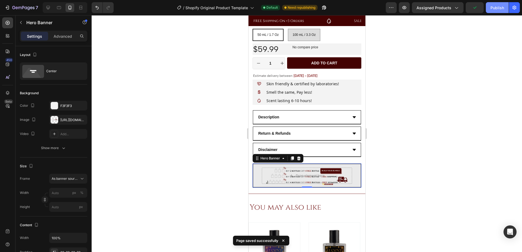
click at [490, 9] on button "Publish" at bounding box center [497, 7] width 23 height 11
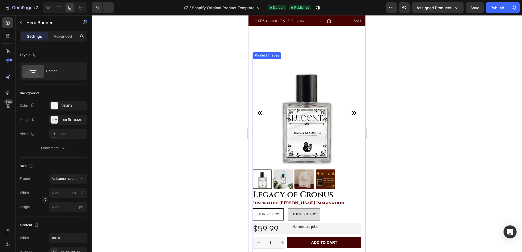
scroll to position [0, 0]
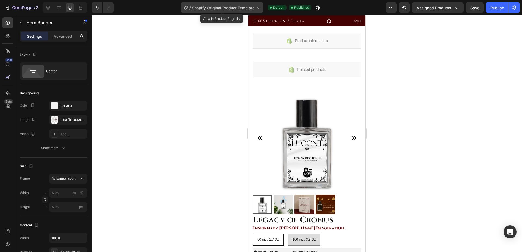
click at [201, 10] on span "Shopify Original Product Template" at bounding box center [223, 8] width 63 height 6
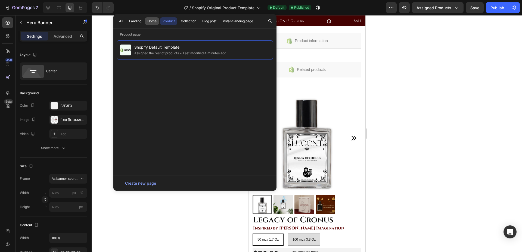
click at [149, 21] on div "Home" at bounding box center [151, 21] width 9 height 5
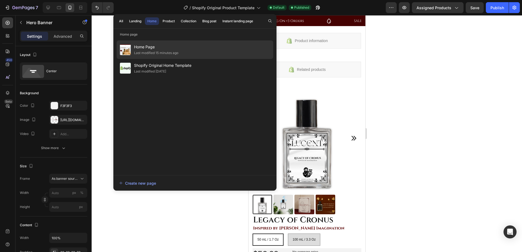
click at [145, 46] on span "Home Page" at bounding box center [156, 47] width 44 height 7
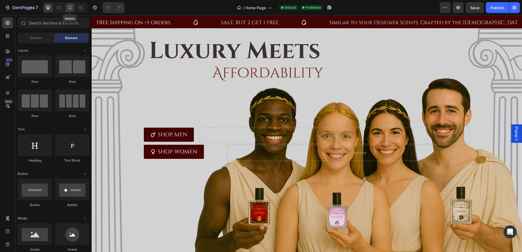
click at [71, 9] on icon at bounding box center [70, 8] width 3 height 4
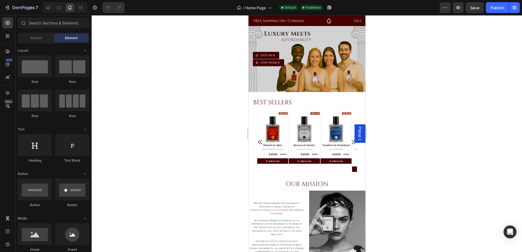
click at [357, 132] on span "Popup 1" at bounding box center [359, 134] width 5 height 14
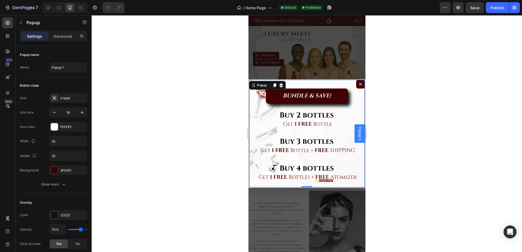
click at [320, 152] on div "BUNDLE & SAVE! Button" at bounding box center [307, 134] width 116 height 109
click at [291, 106] on div "BUNDLE & SAVE! Button" at bounding box center [307, 134] width 116 height 109
click at [270, 116] on div "BUNDLE & SAVE! Button" at bounding box center [307, 134] width 116 height 109
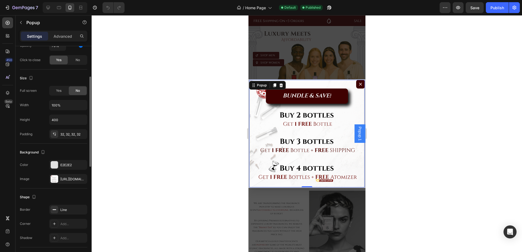
scroll to position [215, 0]
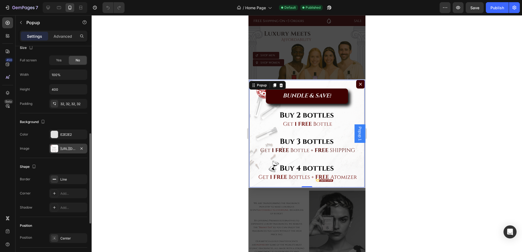
click at [70, 147] on div "[URL][DOMAIN_NAME]" at bounding box center [68, 149] width 16 height 5
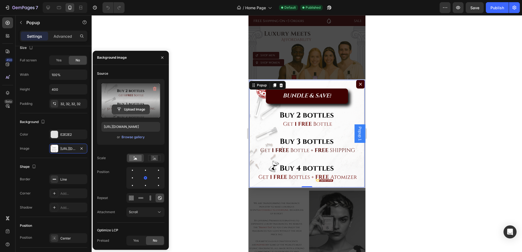
click at [125, 109] on input "file" at bounding box center [131, 109] width 38 height 9
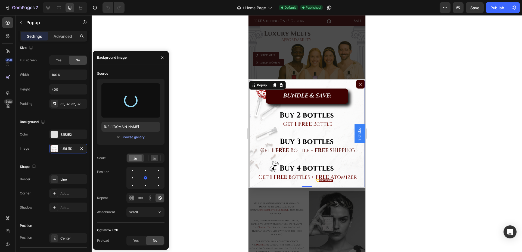
type input "https://cdn.shopify.com/s/files/1/0694/5770/7181/files/gempages_555020664289887…"
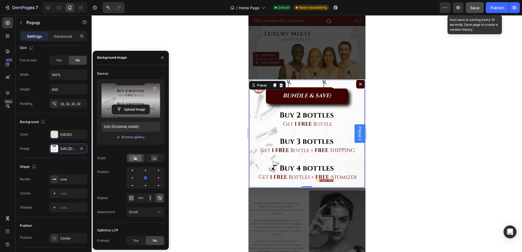
click at [472, 12] on button "Save" at bounding box center [475, 7] width 18 height 11
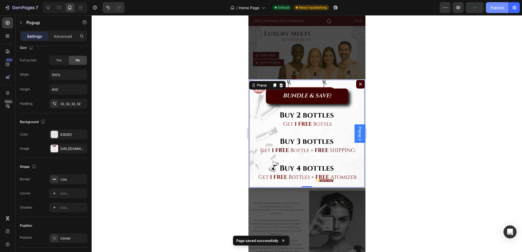
click at [492, 10] on div "Publish" at bounding box center [498, 8] width 14 height 6
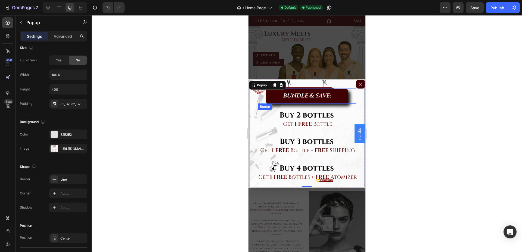
click at [337, 96] on link "BUNDLE & SAVE!" at bounding box center [307, 96] width 82 height 15
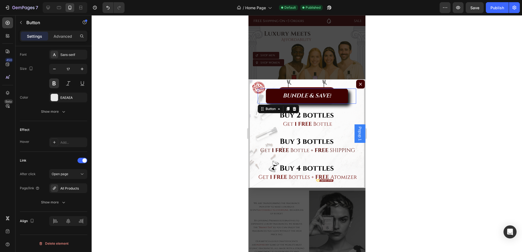
scroll to position [0, 0]
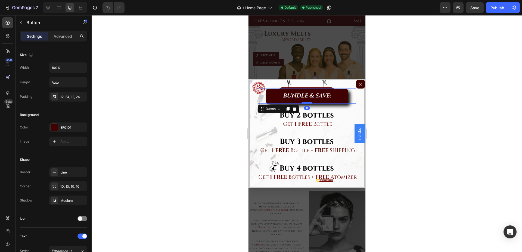
click at [307, 103] on div "Dialog body" at bounding box center [306, 103] width 11 height 2
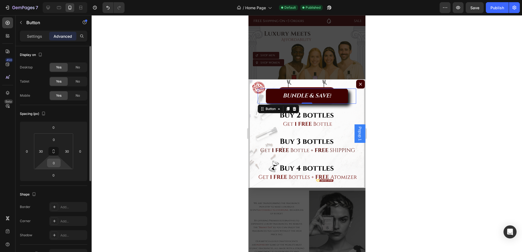
click at [56, 165] on input "0" at bounding box center [53, 163] width 11 height 8
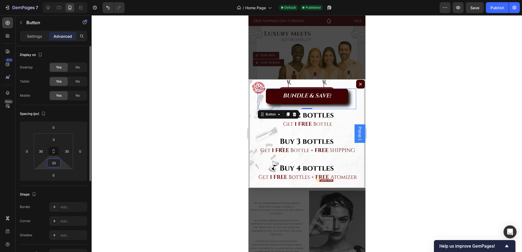
type input "2"
type input "3"
type input "5"
click at [57, 174] on input "0" at bounding box center [53, 175] width 11 height 8
type input "0"
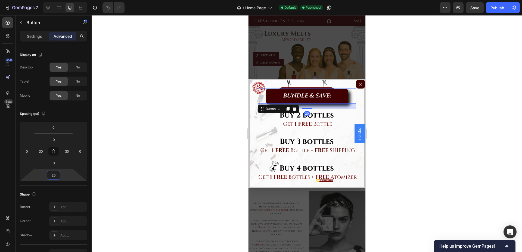
type input "2"
click at [336, 93] on link "BUNDLE & SAVE!" at bounding box center [307, 96] width 82 height 15
type input "0"
click at [322, 94] on strong "BUNDLE & SAVE!" at bounding box center [307, 96] width 48 height 8
click at [270, 96] on link "BUNDLE & SAVE!" at bounding box center [307, 96] width 82 height 15
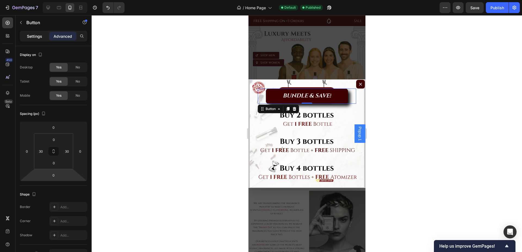
click at [38, 40] on div "Settings" at bounding box center [34, 36] width 27 height 9
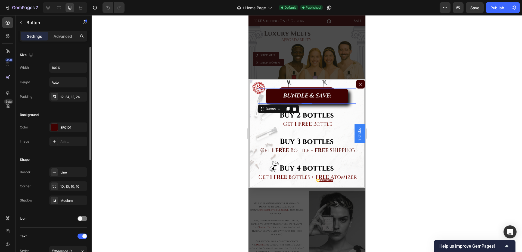
scroll to position [2, 0]
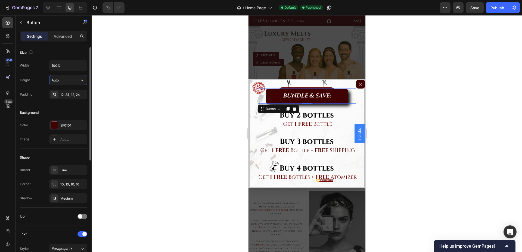
click at [63, 82] on input "Auto" at bounding box center [69, 80] width 38 height 10
click at [83, 81] on icon "button" at bounding box center [81, 80] width 5 height 5
click at [68, 79] on input "Auto" at bounding box center [69, 80] width 38 height 10
type input "A"
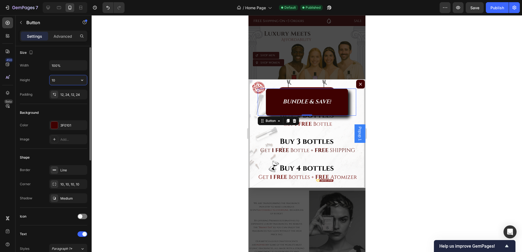
type input "1"
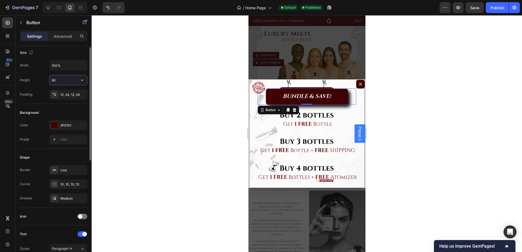
type input "6"
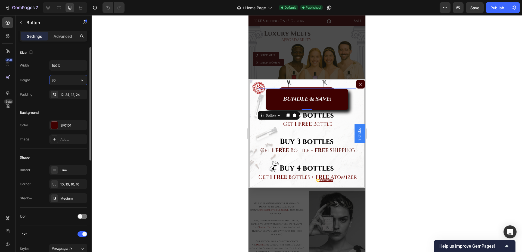
type input "8"
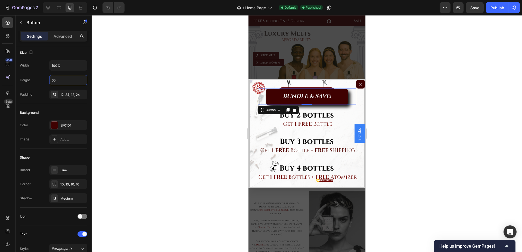
type input "60"
click at [306, 89] on link "BUNDLE & SAVE!" at bounding box center [307, 97] width 82 height 16
click at [61, 34] on p "Advanced" at bounding box center [63, 36] width 18 height 6
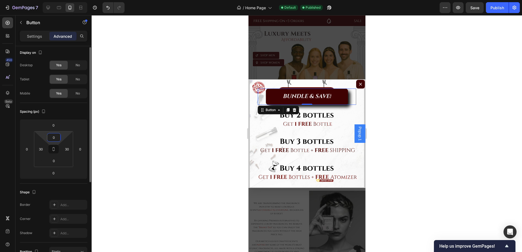
click at [56, 135] on input "0" at bounding box center [53, 138] width 11 height 8
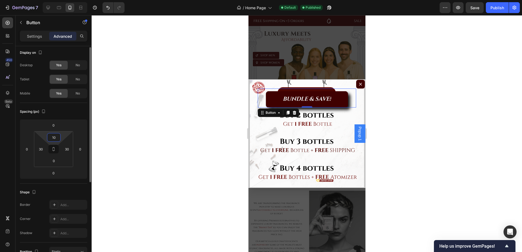
type input "1"
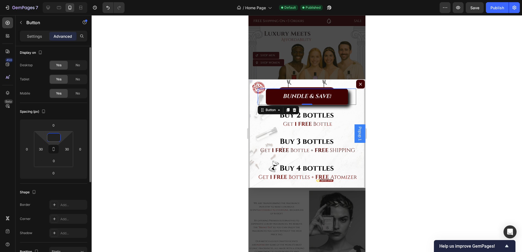
type input "5"
type input "2"
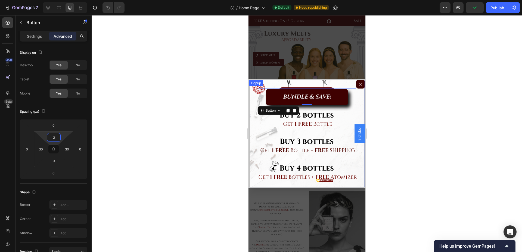
click at [332, 115] on div "BUNDLE & SAVE! Button 0" at bounding box center [307, 134] width 116 height 109
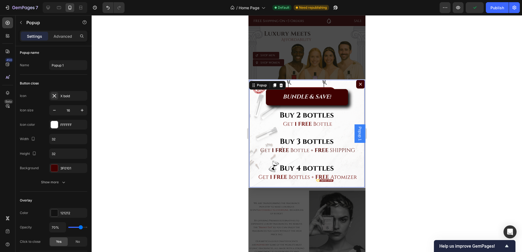
scroll to position [0, 0]
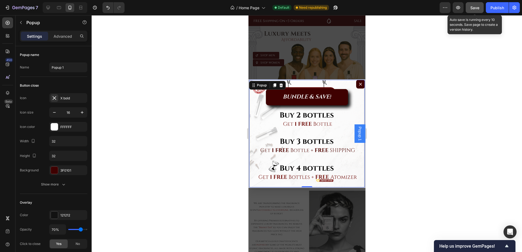
click at [479, 5] on span "Save" at bounding box center [475, 7] width 9 height 5
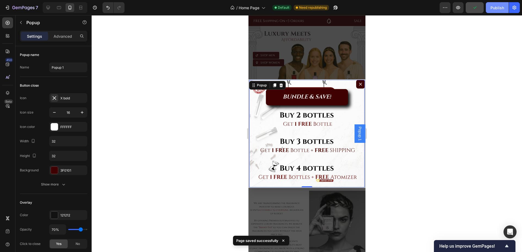
click at [492, 8] on div "Publish" at bounding box center [498, 8] width 14 height 6
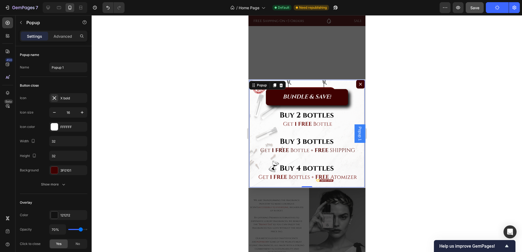
scroll to position [174, 0]
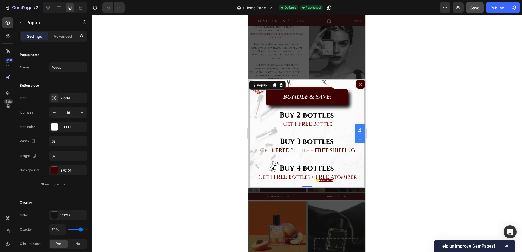
click at [358, 82] on icon "Dialog content" at bounding box center [360, 84] width 4 height 4
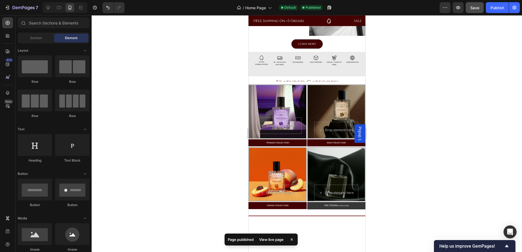
scroll to position [0, 0]
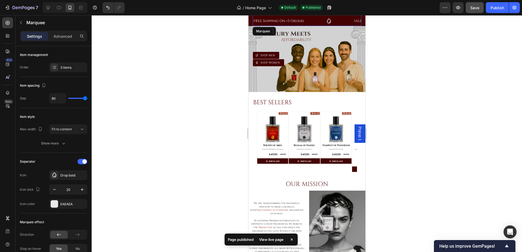
click at [311, 21] on div "FREE Shipping On +3 Orders Text block" at bounding box center [303, 21] width 101 height 7
click at [308, 16] on div "FREE Shipping On +3 Orders Text block SALE: BUY 2 GET 1 FREE Text Block Similar…" at bounding box center [439, 21] width 372 height 12
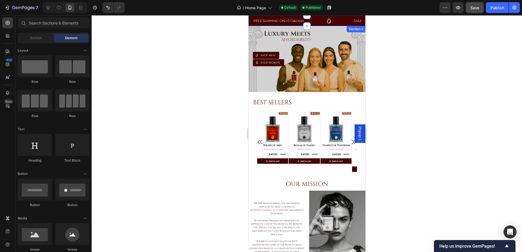
click at [251, 25] on div "FREE Shipping On +3 Orders Text block SALE: BUY 2 GET 1 FREE Text Block Similar…" at bounding box center [306, 20] width 117 height 11
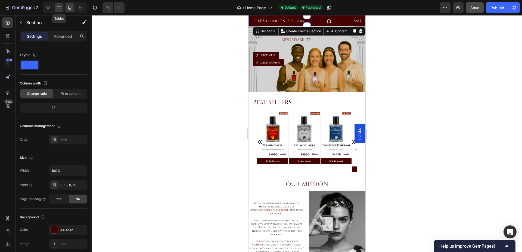
click at [57, 10] on icon at bounding box center [58, 7] width 5 height 5
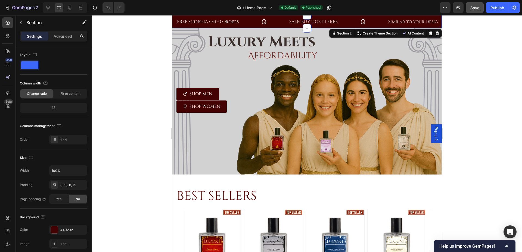
click at [434, 133] on span "Popup 2" at bounding box center [436, 134] width 5 height 14
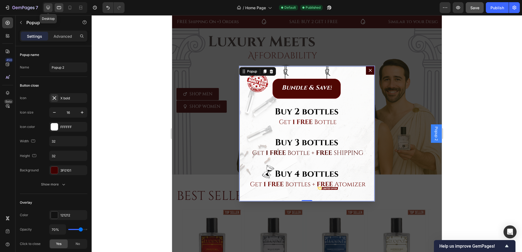
click at [47, 9] on icon at bounding box center [47, 7] width 5 height 5
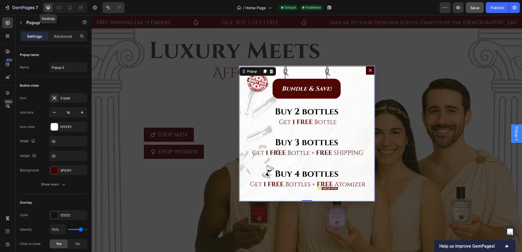
scroll to position [1, 0]
click at [70, 10] on icon at bounding box center [69, 7] width 5 height 5
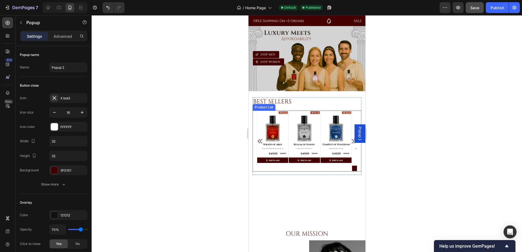
type input "100%"
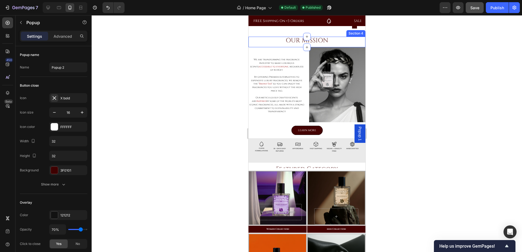
scroll to position [146, 0]
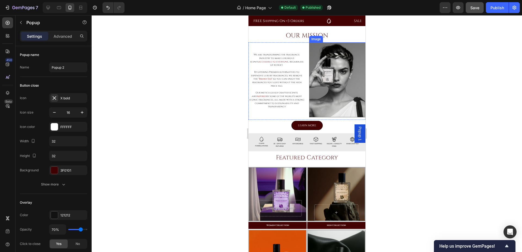
click at [328, 103] on img at bounding box center [337, 79] width 56 height 75
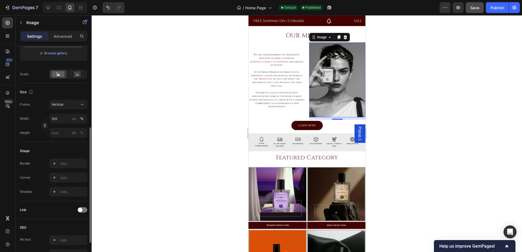
scroll to position [124, 0]
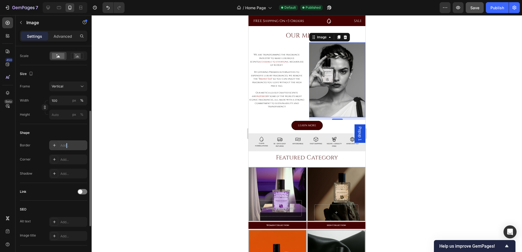
click at [68, 148] on div "Add..." at bounding box center [68, 146] width 38 height 10
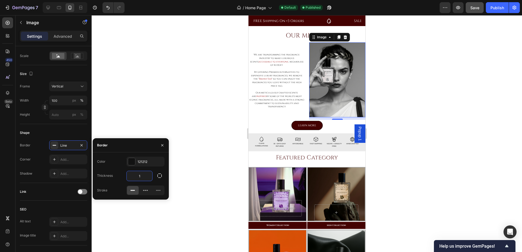
click at [143, 177] on input "1" at bounding box center [140, 176] width 26 height 10
type input "4"
type input "2"
click at [133, 164] on div at bounding box center [131, 161] width 7 height 7
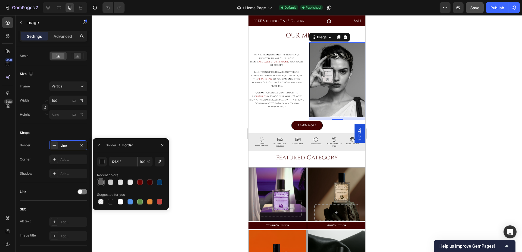
click at [101, 181] on div at bounding box center [100, 182] width 5 height 5
type input "605F5F"
click at [273, 43] on div "We are transforming the fragrance industry to make luxurious scents accessible …" at bounding box center [276, 81] width 56 height 78
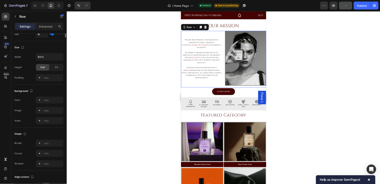
scroll to position [0, 0]
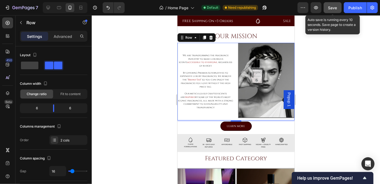
click at [333, 8] on span "Save" at bounding box center [332, 7] width 9 height 5
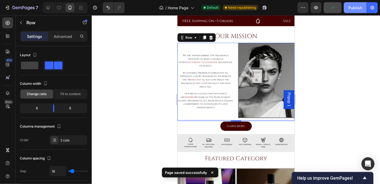
click at [349, 8] on div "Publish" at bounding box center [355, 8] width 14 height 6
click at [50, 5] on icon at bounding box center [47, 7] width 5 height 5
type input "1200"
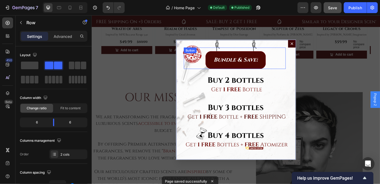
scroll to position [129, 0]
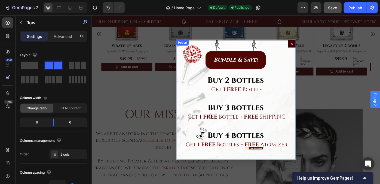
click at [317, 48] on icon "Dialog content" at bounding box center [318, 47] width 4 height 4
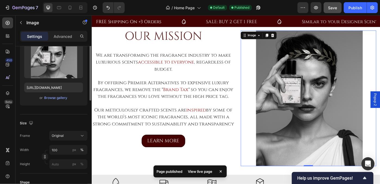
scroll to position [85, 0]
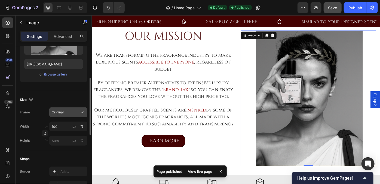
click at [66, 114] on div "Original" at bounding box center [68, 111] width 33 height 5
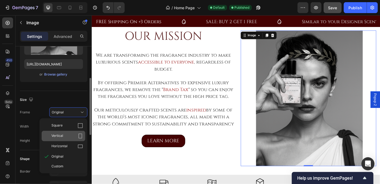
click at [63, 133] on span "Vertical" at bounding box center [57, 135] width 12 height 5
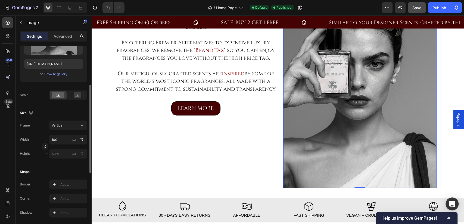
scroll to position [264, 0]
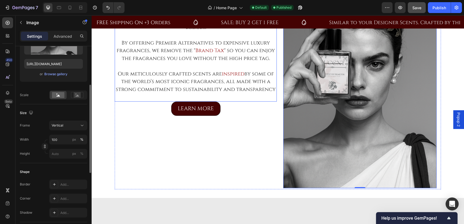
click at [192, 39] on p at bounding box center [195, 35] width 161 height 8
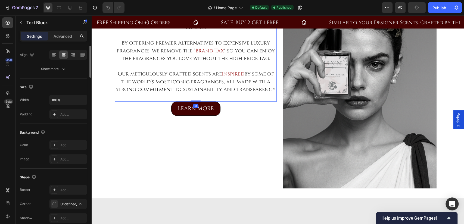
scroll to position [0, 0]
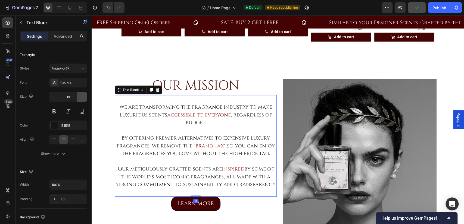
click at [82, 97] on icon "button" at bounding box center [81, 96] width 5 height 5
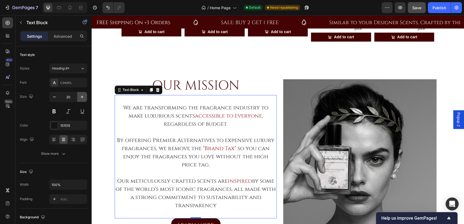
click at [82, 97] on icon "button" at bounding box center [81, 96] width 5 height 5
type input "21"
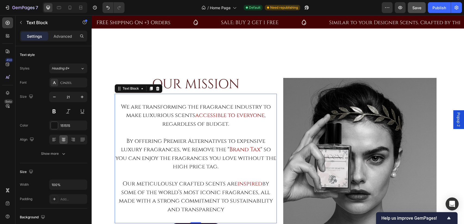
scroll to position [284, 0]
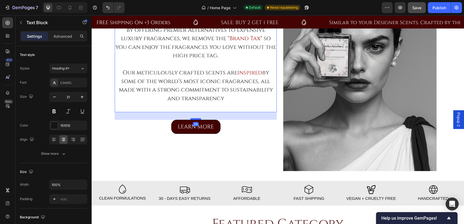
drag, startPoint x: 193, startPoint y: 111, endPoint x: 193, endPoint y: 119, distance: 7.6
click at [193, 119] on div at bounding box center [195, 119] width 11 height 2
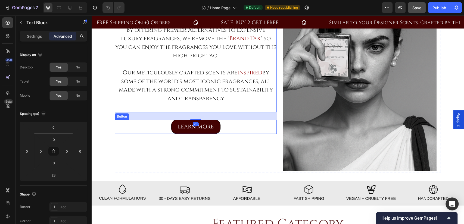
click at [243, 126] on div "LEARN MORE Button" at bounding box center [196, 127] width 162 height 14
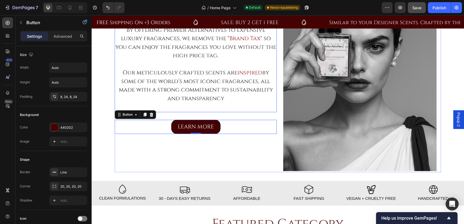
click at [248, 110] on p at bounding box center [195, 107] width 161 height 9
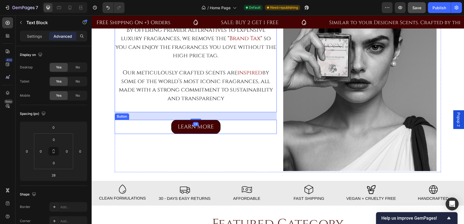
click at [254, 144] on div "OUR MISSION Heading We are transforming the fragrance industry to make luxuriou…" at bounding box center [196, 69] width 162 height 207
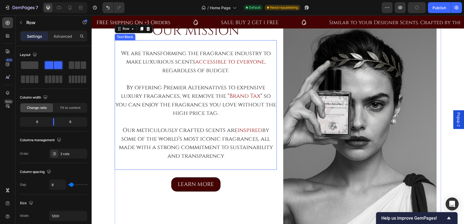
scroll to position [202, 0]
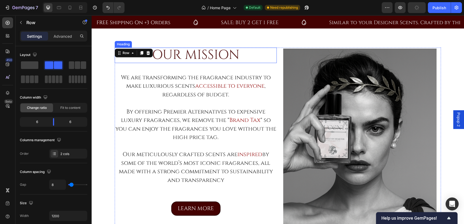
click at [204, 56] on h2 "OUR MISSION" at bounding box center [196, 56] width 162 height 16
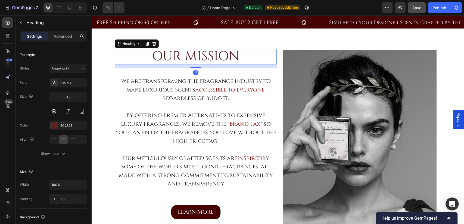
drag, startPoint x: 196, startPoint y: 64, endPoint x: 196, endPoint y: 67, distance: 3.0
click at [196, 67] on div at bounding box center [195, 67] width 11 height 1
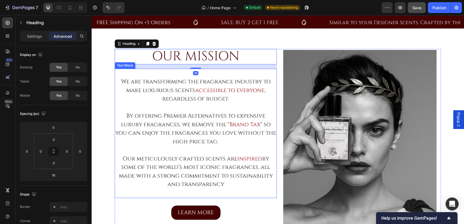
click at [253, 75] on p at bounding box center [195, 73] width 161 height 9
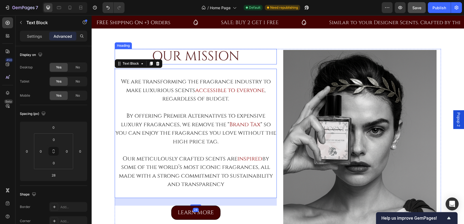
click at [264, 61] on h2 "OUR MISSION" at bounding box center [196, 57] width 162 height 16
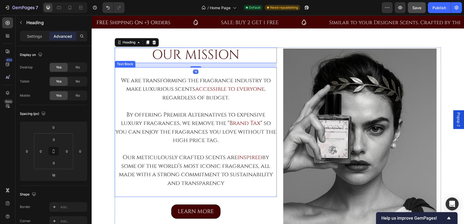
scroll to position [284, 0]
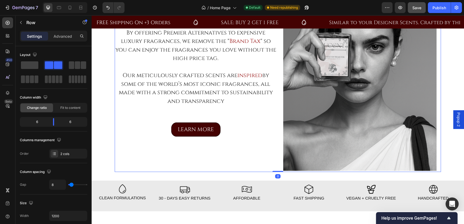
click at [250, 151] on div "OUR MISSION Heading We are transforming the fragrance industry to make luxuriou…" at bounding box center [196, 68] width 162 height 207
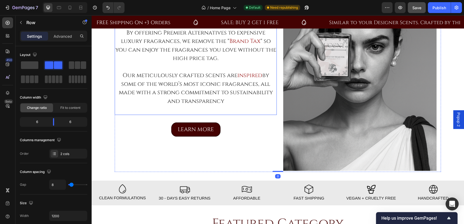
click at [227, 84] on p "Our meticulously crafted scents are inspired by some of the world’s most iconic…" at bounding box center [195, 89] width 161 height 34
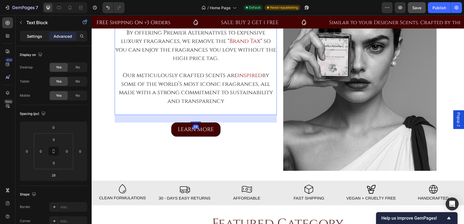
click at [31, 37] on p "Settings" at bounding box center [34, 36] width 15 height 6
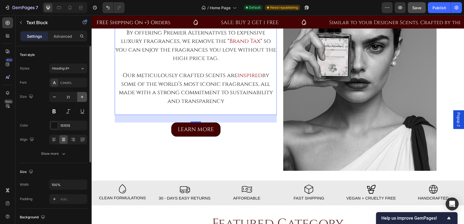
click at [82, 97] on icon "button" at bounding box center [81, 96] width 5 height 5
type input "22"
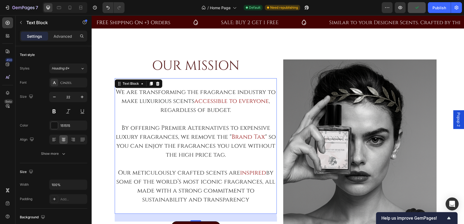
scroll to position [152, 0]
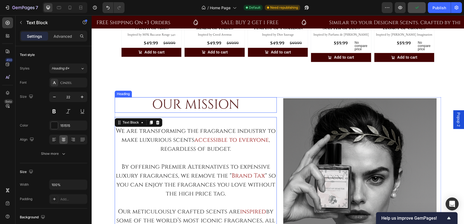
click at [196, 101] on h2 "OUR MISSION" at bounding box center [196, 105] width 162 height 16
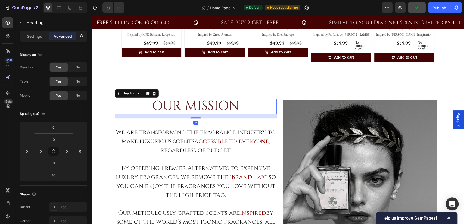
click at [36, 30] on div "Heading" at bounding box center [51, 23] width 71 height 16
click at [31, 35] on p "Settings" at bounding box center [34, 36] width 15 height 6
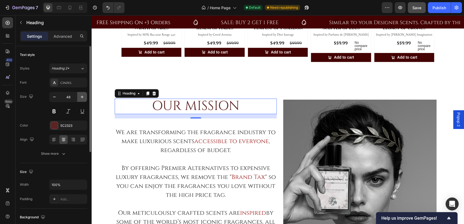
click at [80, 97] on icon "button" at bounding box center [81, 96] width 5 height 5
type input "50"
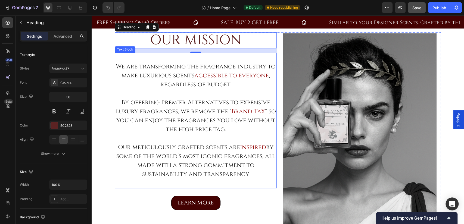
scroll to position [292, 0]
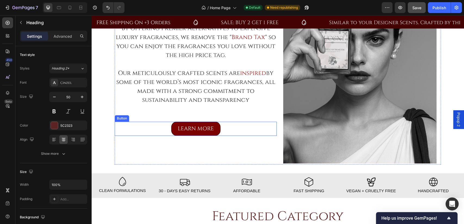
click at [217, 126] on link "LEARN MORE" at bounding box center [195, 129] width 49 height 14
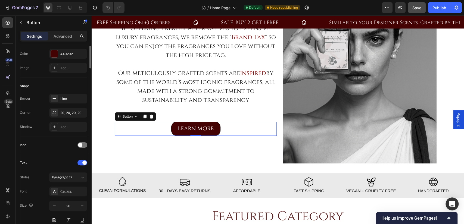
scroll to position [0, 0]
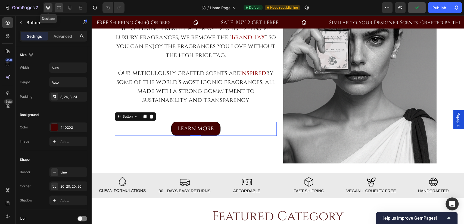
click at [57, 5] on icon at bounding box center [58, 7] width 5 height 5
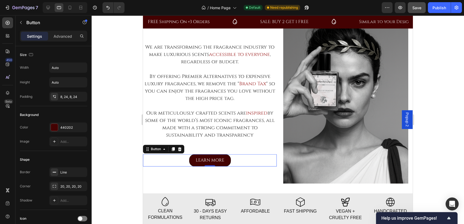
scroll to position [220, 0]
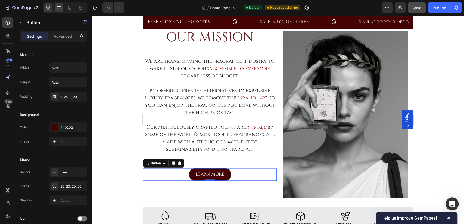
click at [47, 9] on icon at bounding box center [47, 7] width 5 height 5
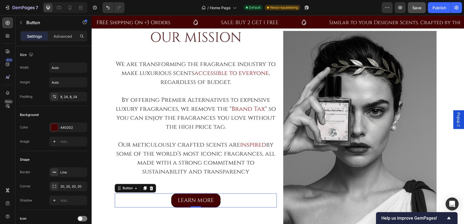
type input "20"
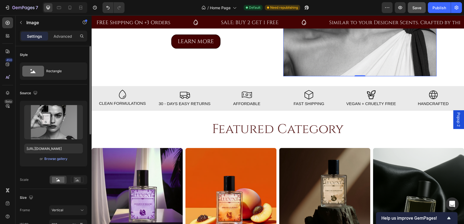
scroll to position [93, 0]
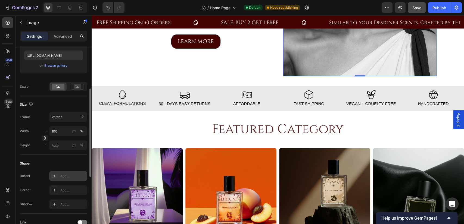
click at [63, 174] on div "Add..." at bounding box center [68, 176] width 38 height 10
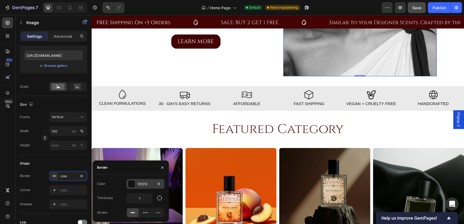
click at [136, 189] on div "121212" at bounding box center [145, 184] width 38 height 10
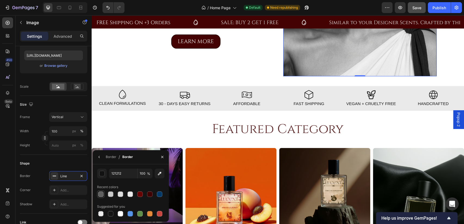
click at [101, 193] on div at bounding box center [100, 194] width 5 height 5
type input "605F5F"
click at [67, 166] on div "Shape" at bounding box center [53, 163] width 67 height 9
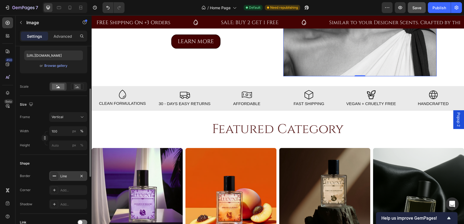
click at [69, 174] on div "Line" at bounding box center [68, 176] width 16 height 5
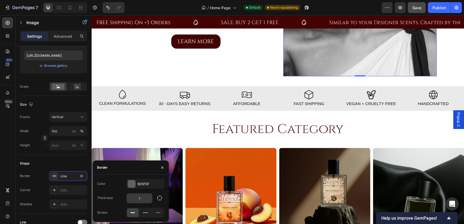
click at [147, 199] on input "1" at bounding box center [140, 199] width 26 height 10
type input "2"
type input "3"
type input "4"
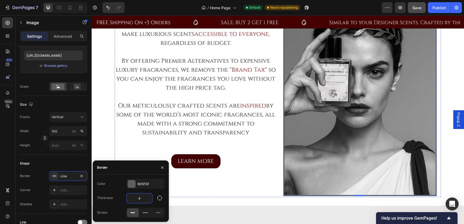
scroll to position [191, 0]
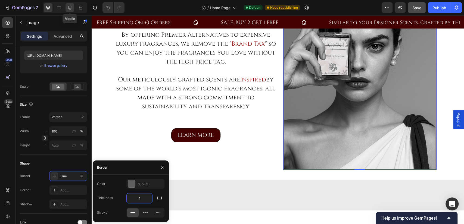
click at [73, 6] on div at bounding box center [70, 7] width 9 height 9
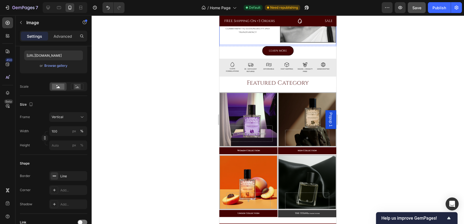
scroll to position [67, 0]
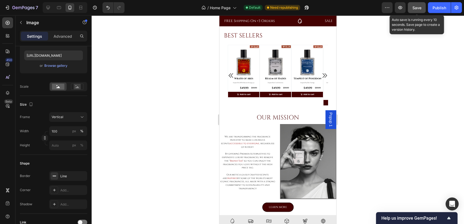
click at [420, 8] on span "Save" at bounding box center [417, 7] width 9 height 5
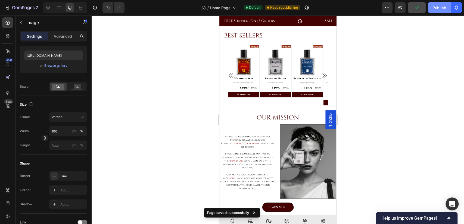
click at [437, 6] on div "Publish" at bounding box center [440, 8] width 14 height 6
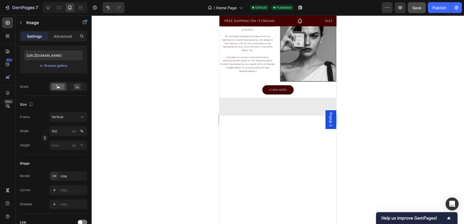
scroll to position [48, 0]
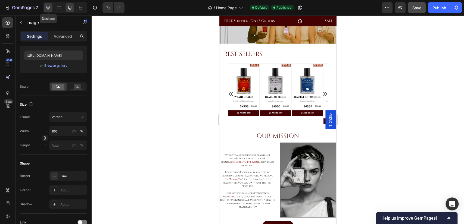
click at [50, 8] on icon at bounding box center [47, 7] width 5 height 5
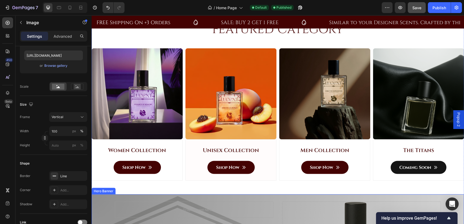
scroll to position [397, 0]
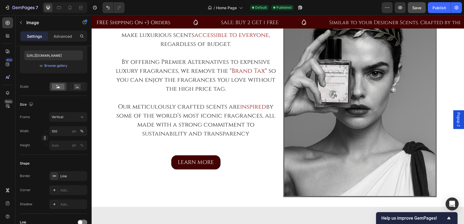
click at [418, 12] on button "Save" at bounding box center [417, 7] width 18 height 11
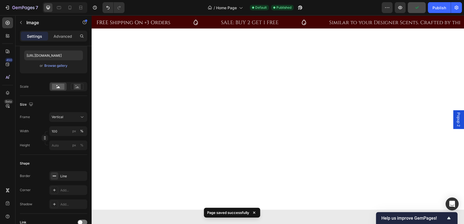
scroll to position [2, 0]
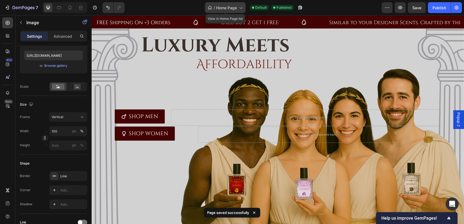
click at [225, 4] on div "/ Home Page" at bounding box center [225, 7] width 41 height 11
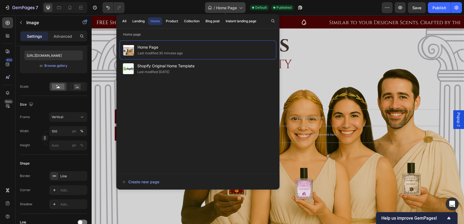
click at [225, 4] on div "/ Home Page" at bounding box center [225, 7] width 41 height 11
